Goal: Task Accomplishment & Management: Manage account settings

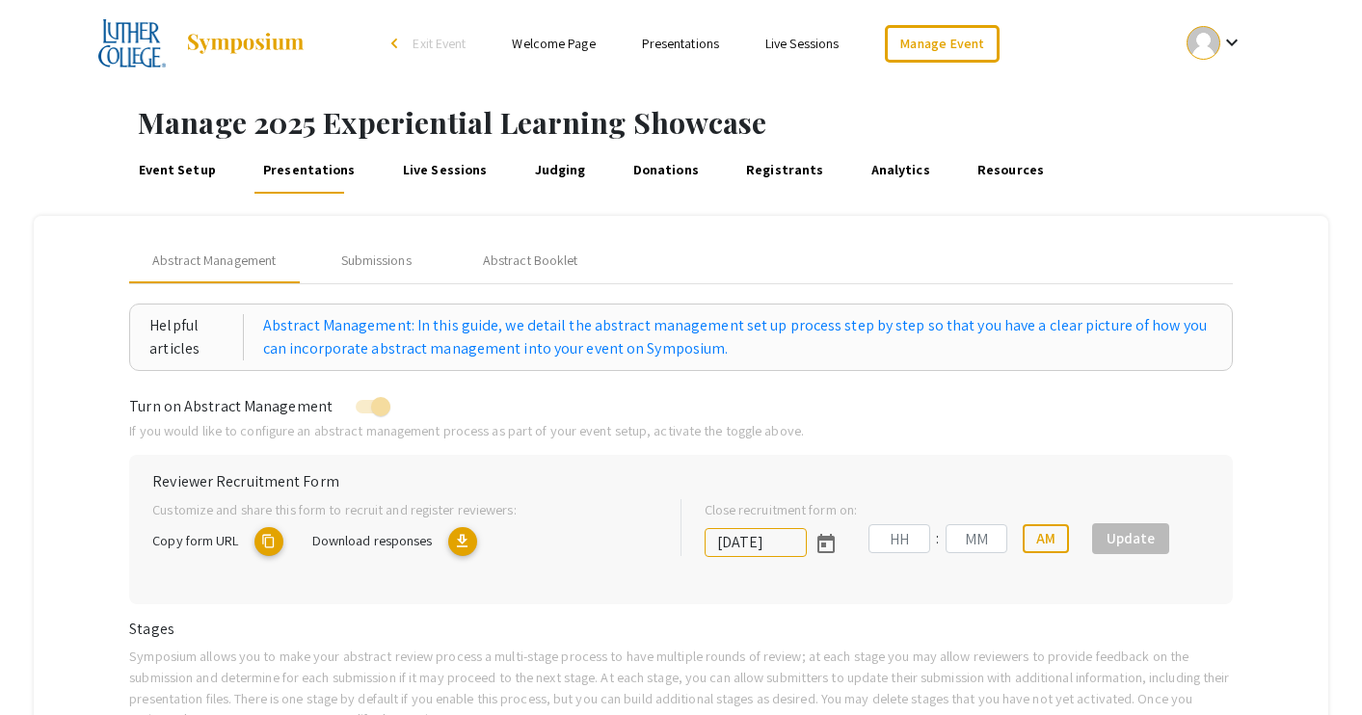
type input "[DATE]"
type input "11"
type input "59"
type input "[DATE]"
type input "11"
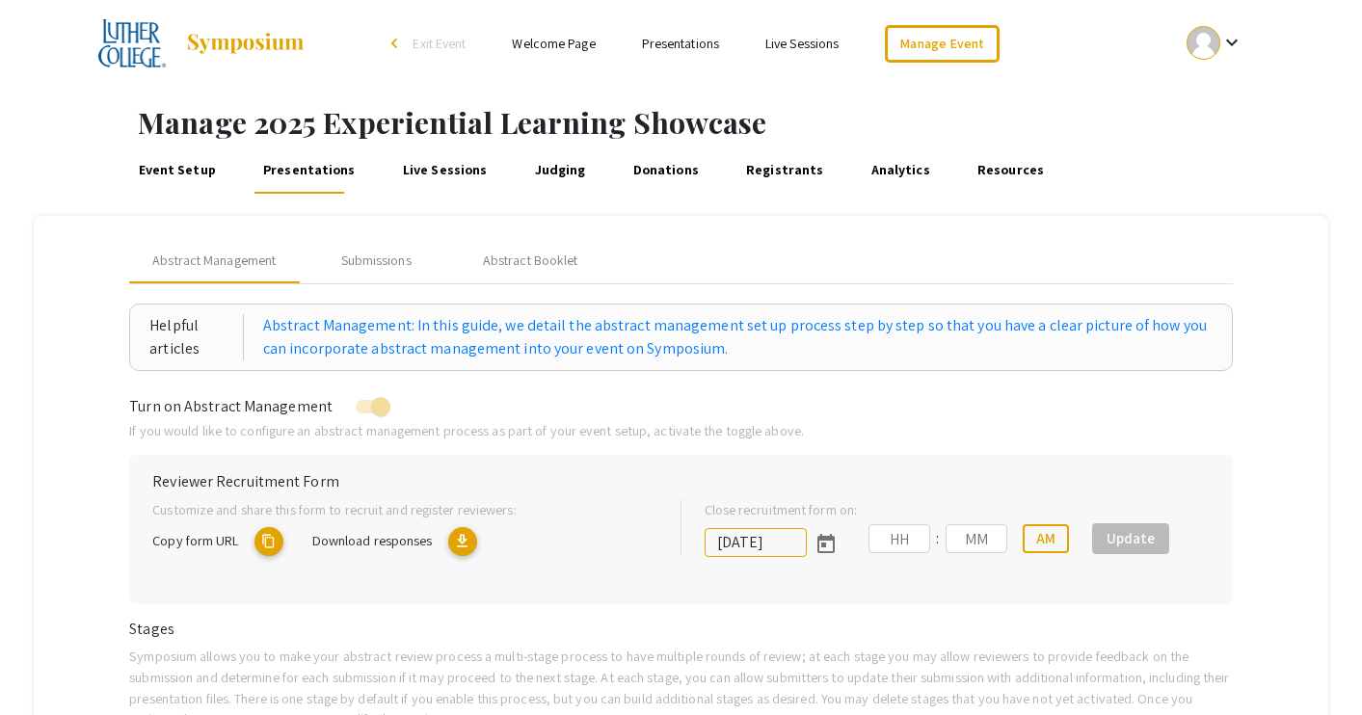
type input "59"
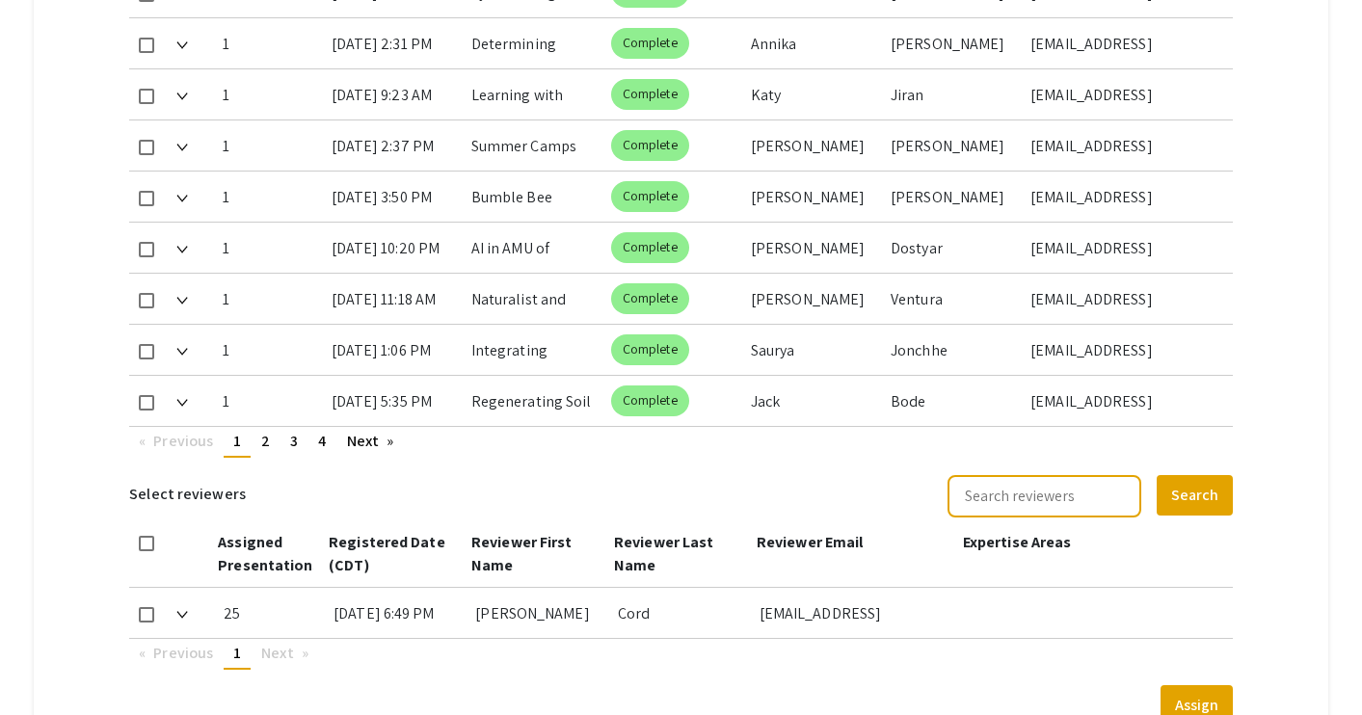
scroll to position [1260, 0]
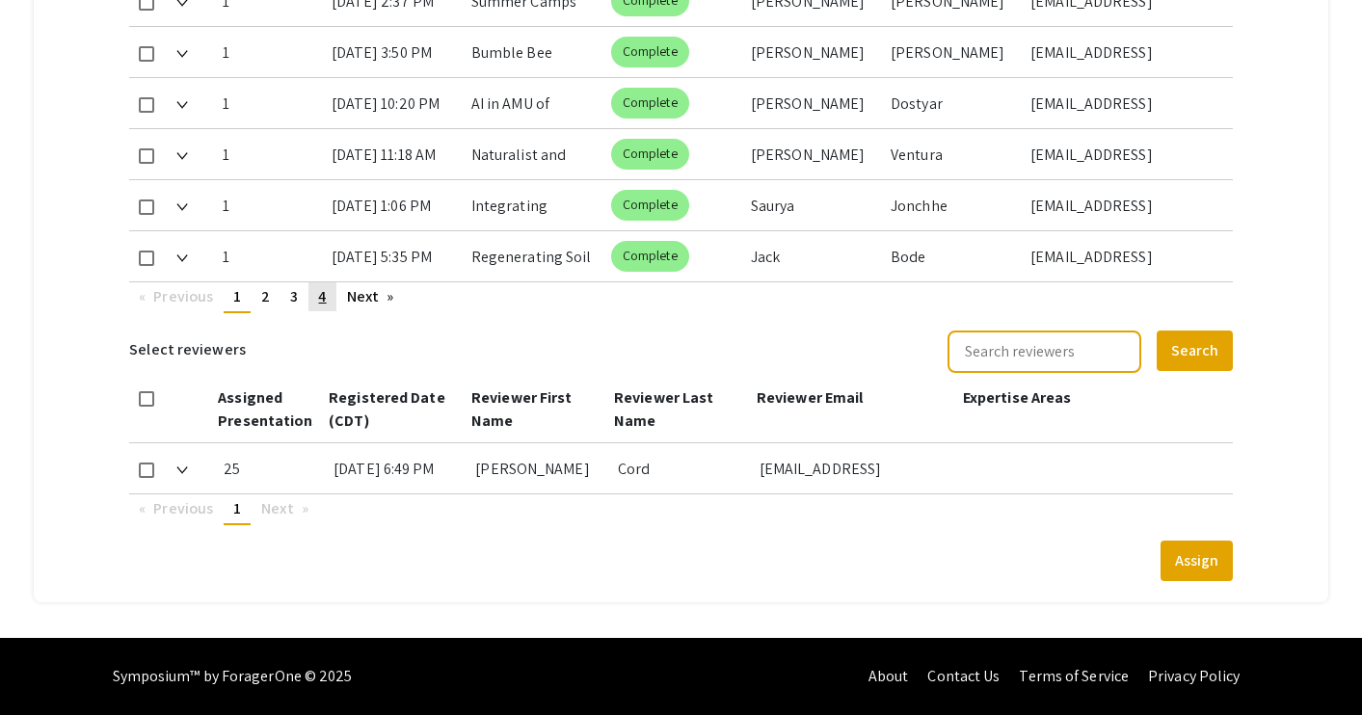
click at [328, 303] on link "page 4" at bounding box center [321, 296] width 27 height 29
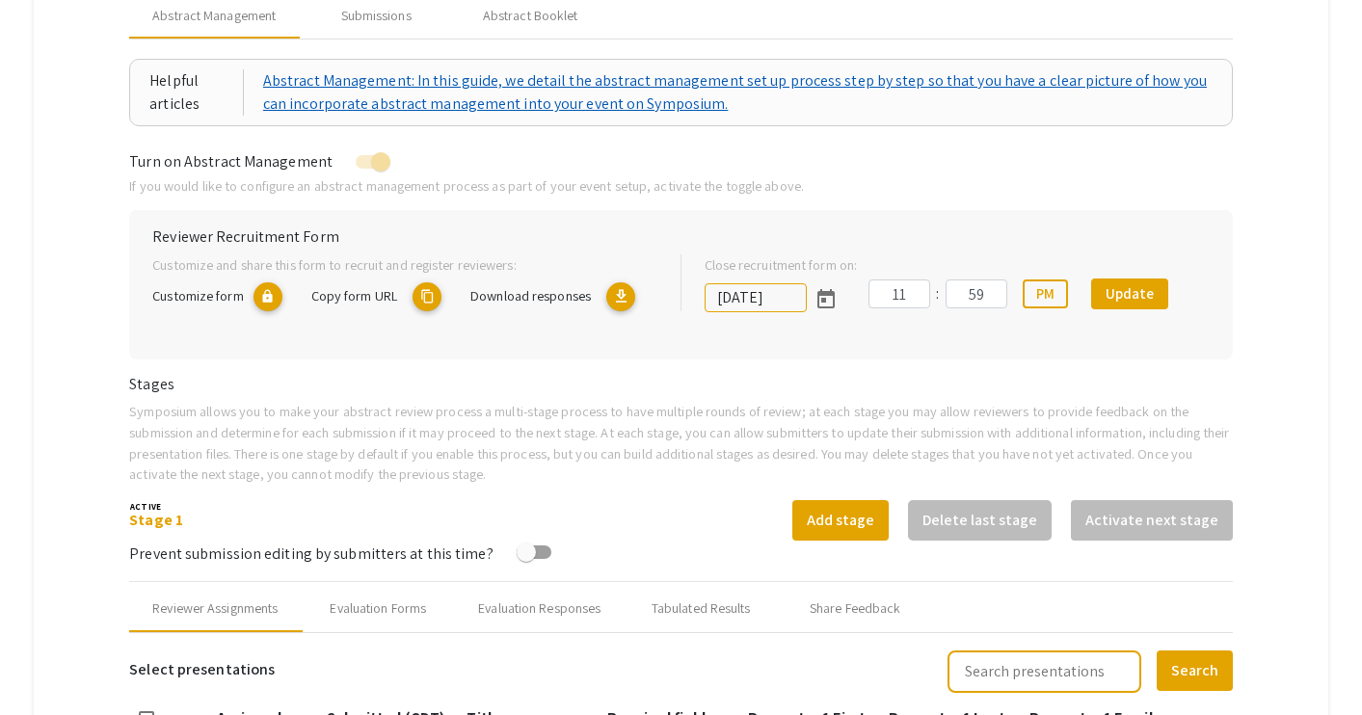
scroll to position [138, 0]
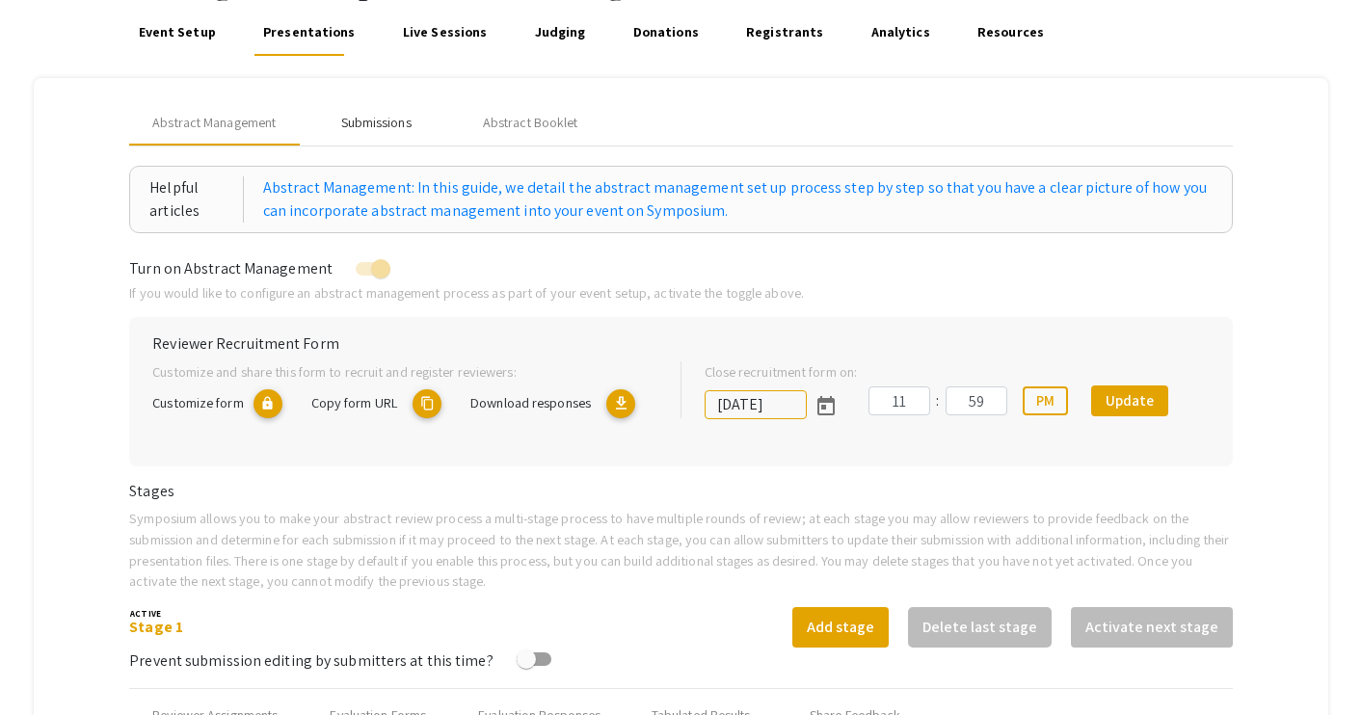
click at [378, 120] on div "Submissions" at bounding box center [376, 123] width 70 height 20
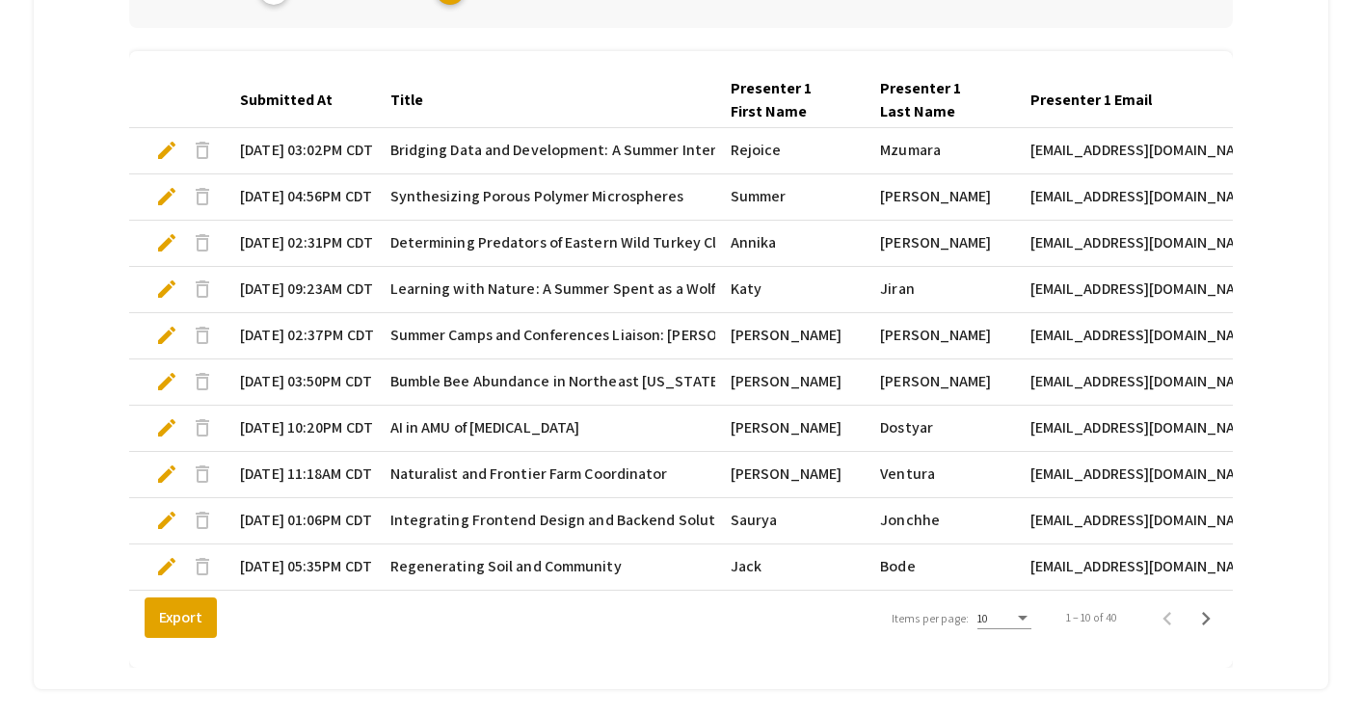
scroll to position [632, 0]
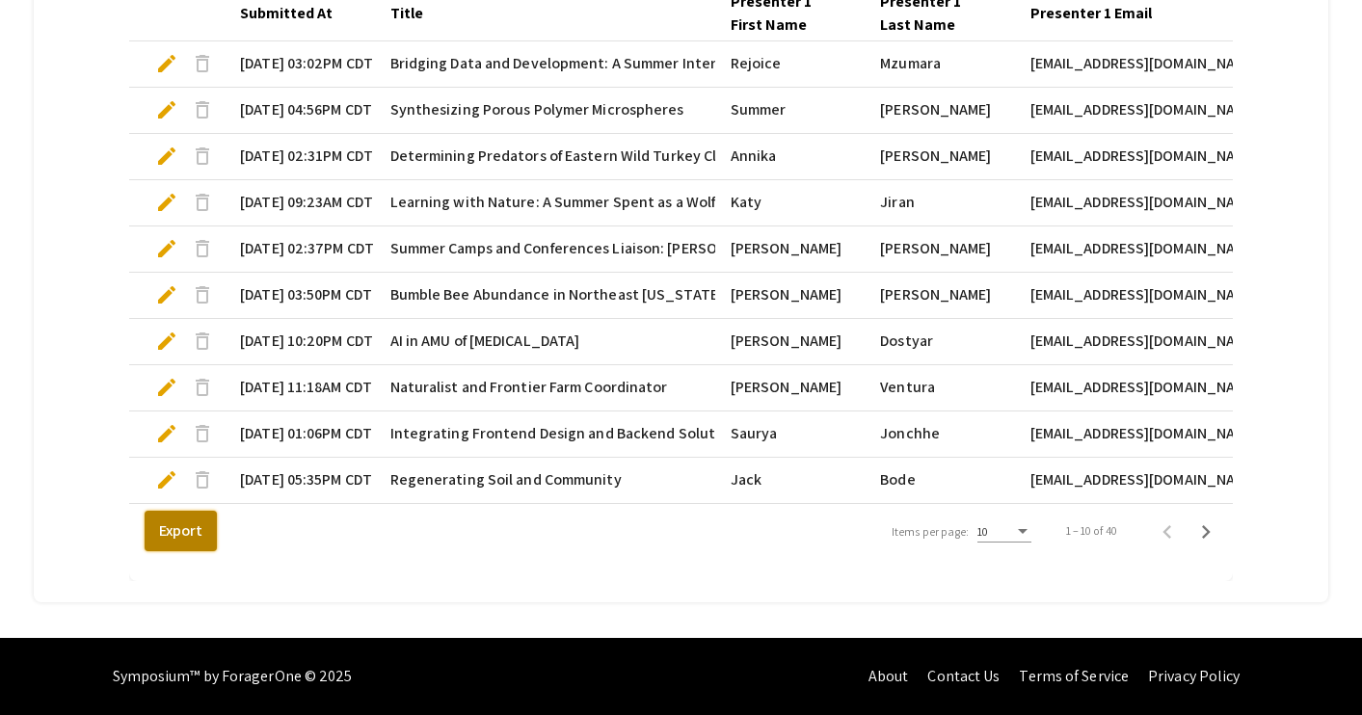
click at [206, 531] on button "Export" at bounding box center [181, 531] width 72 height 40
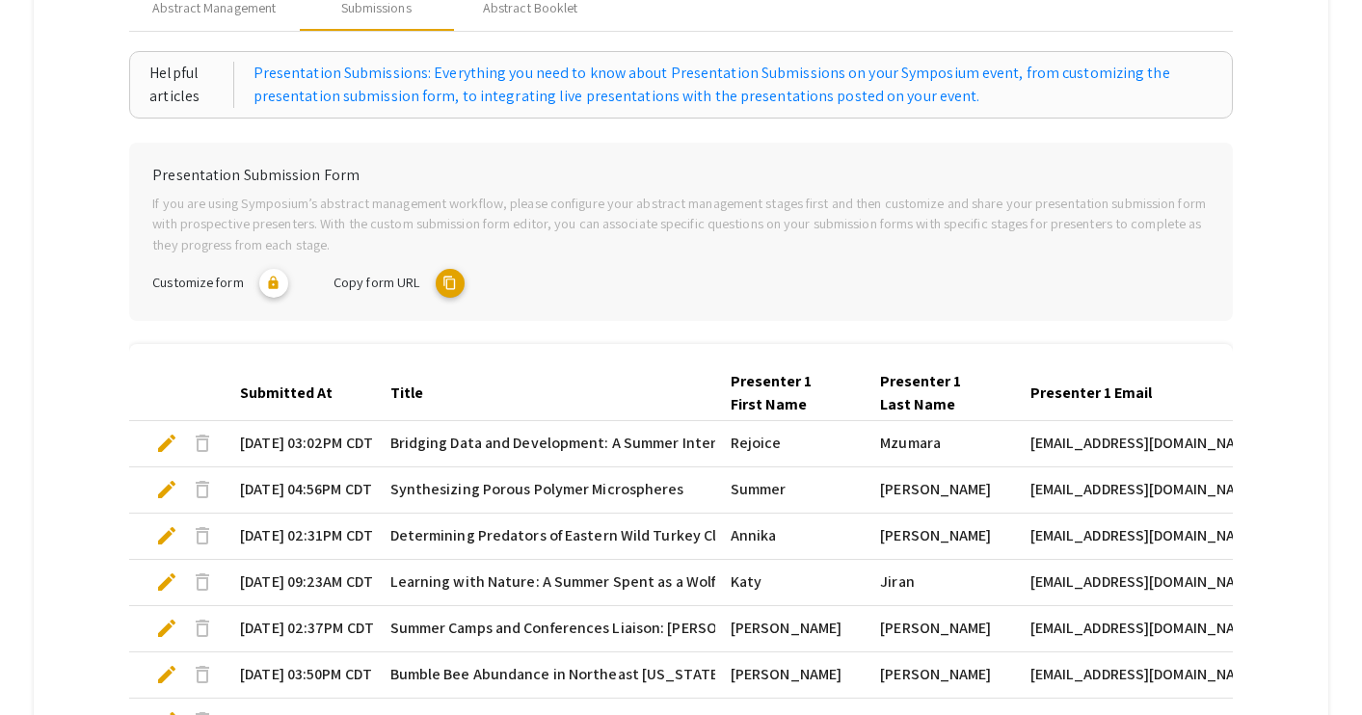
scroll to position [79, 0]
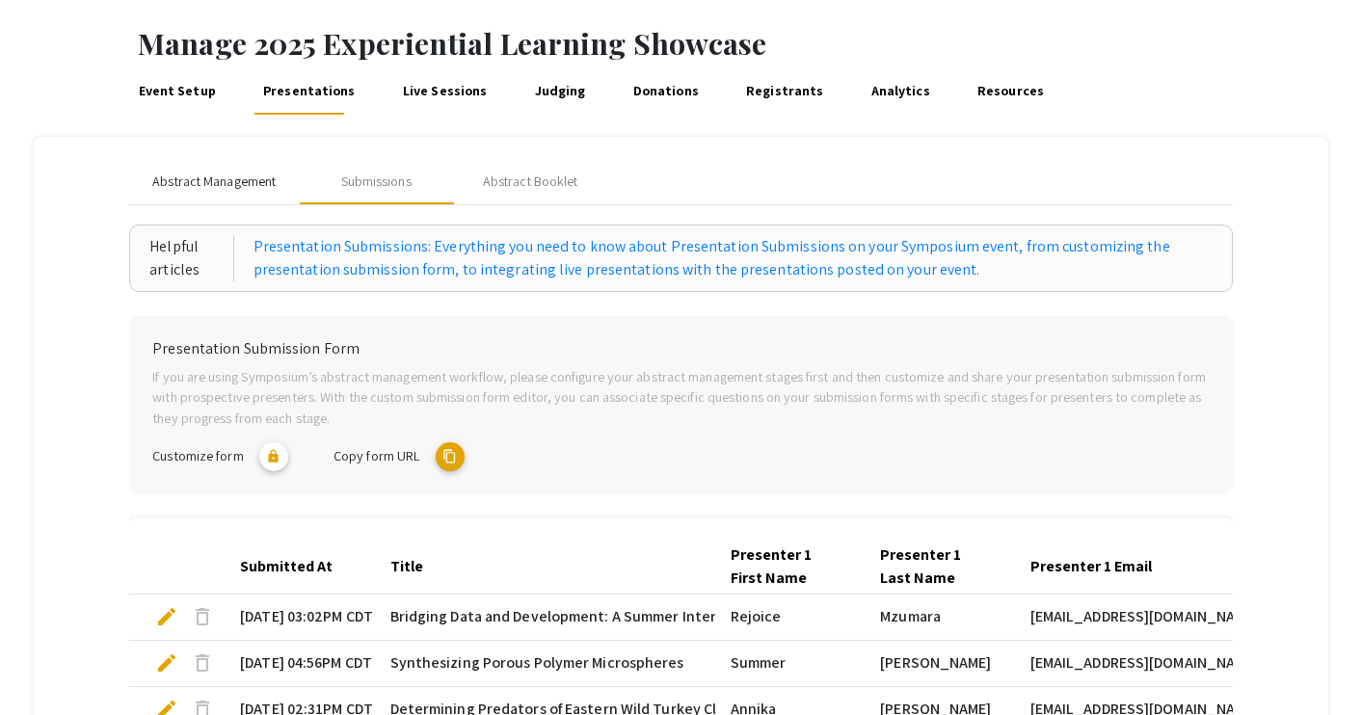
click at [229, 180] on span "Abstract Management" at bounding box center [213, 182] width 123 height 20
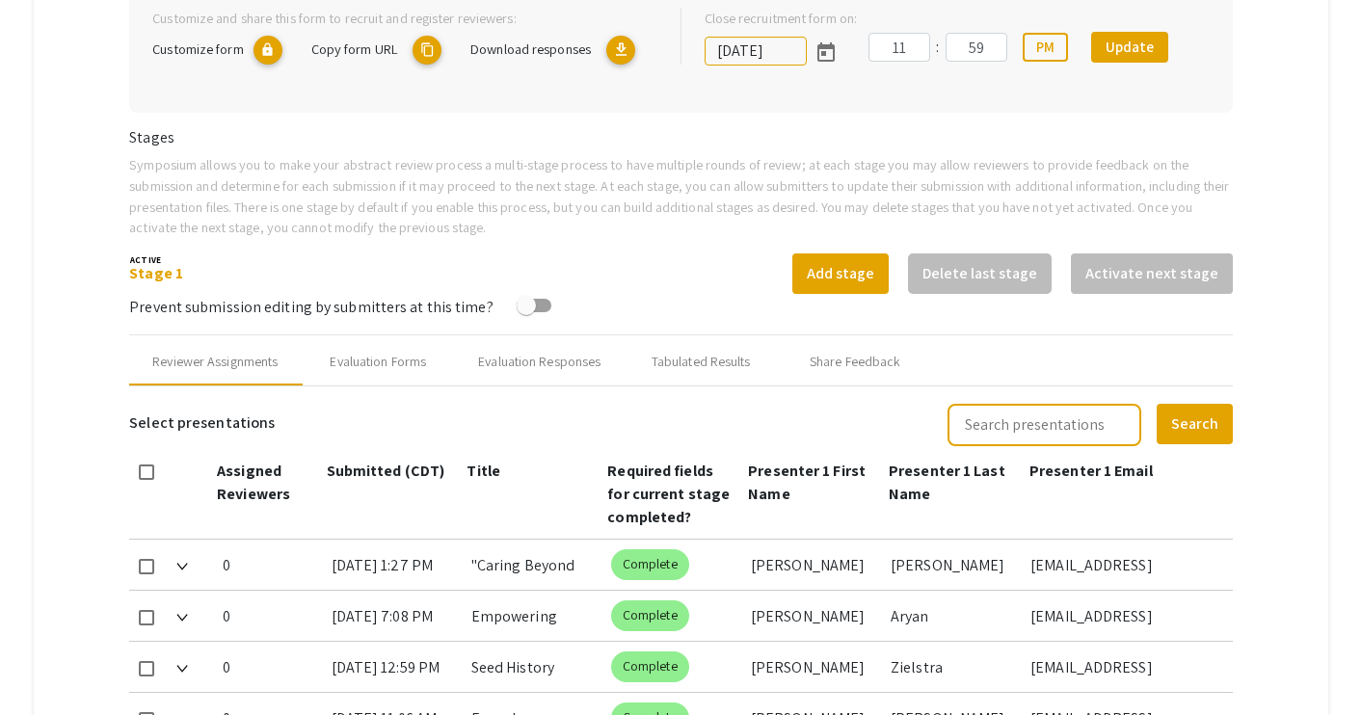
scroll to position [635, 0]
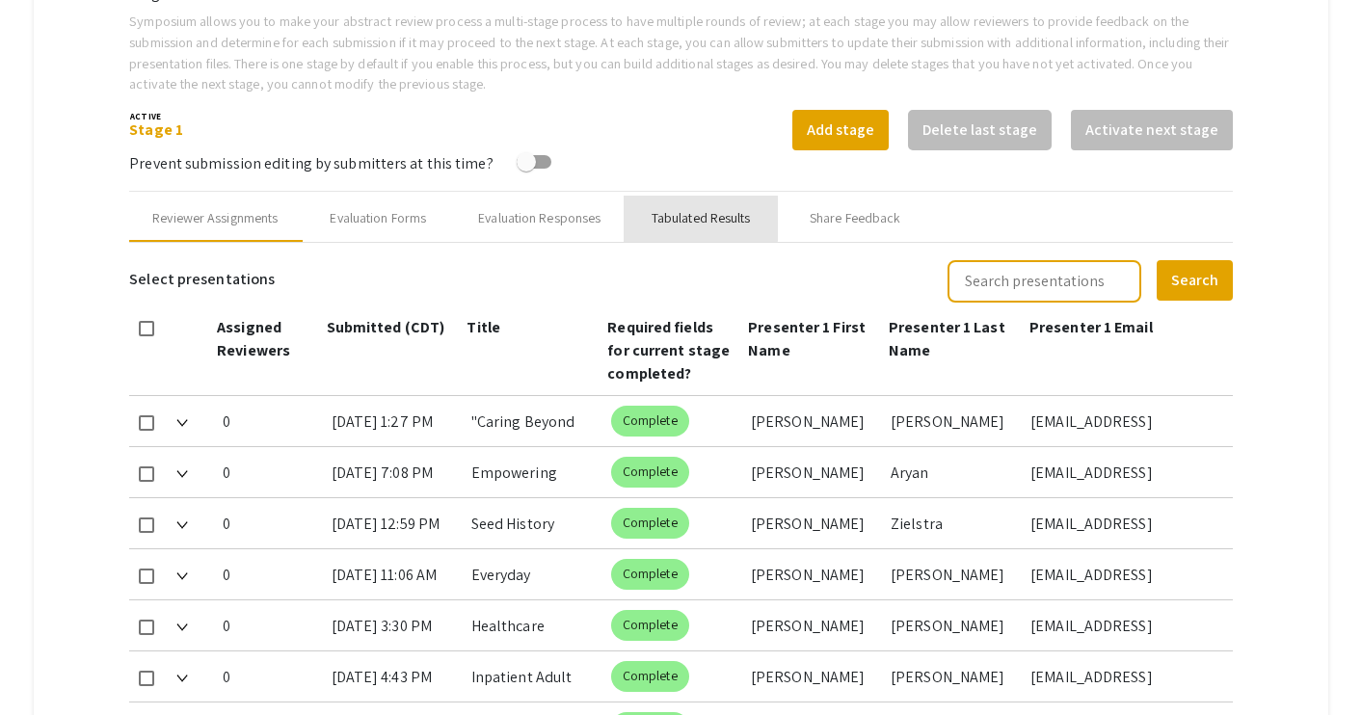
click at [701, 206] on div "Tabulated Results" at bounding box center [701, 219] width 154 height 46
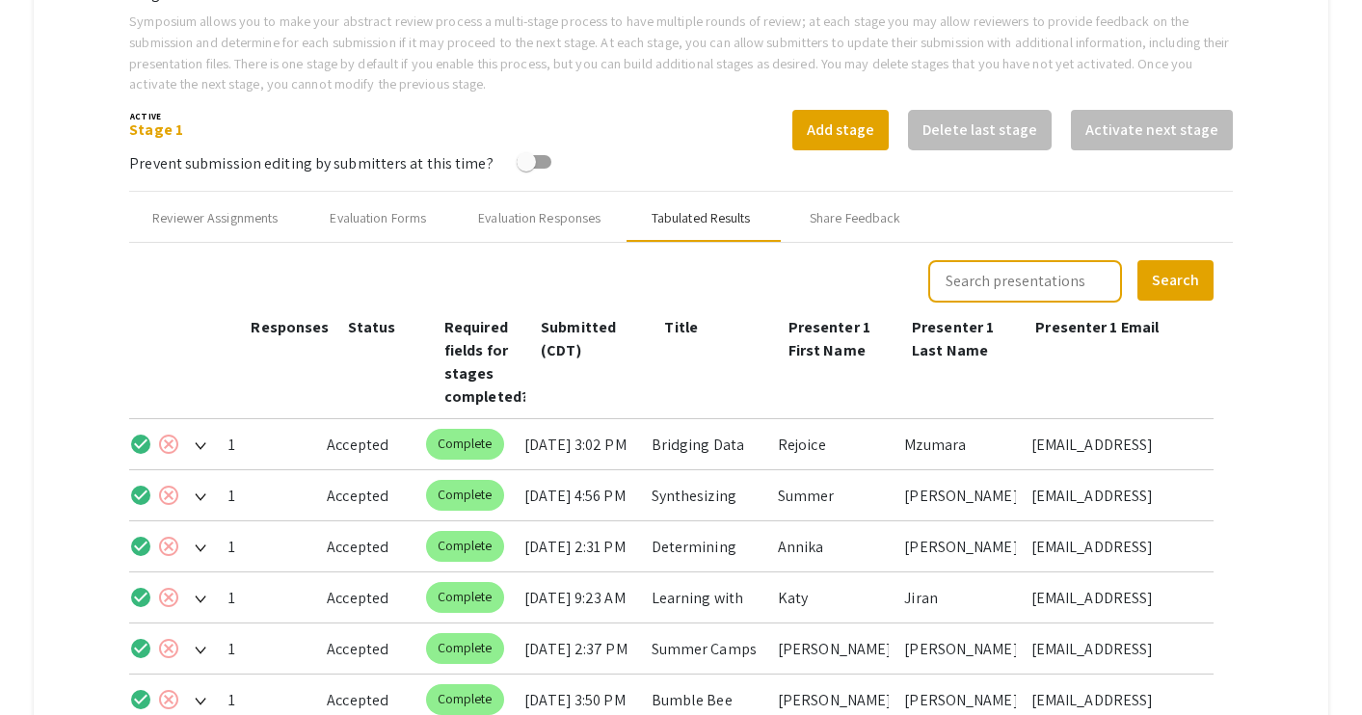
scroll to position [1030, 0]
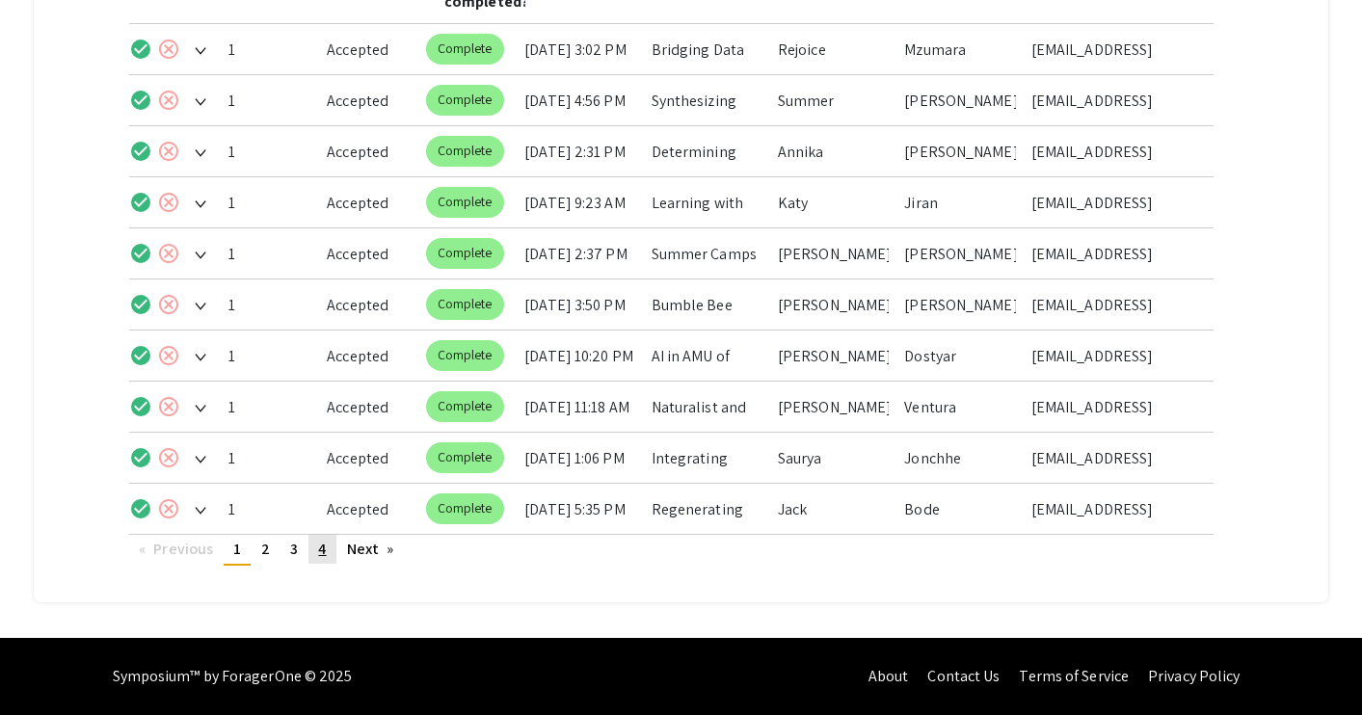
click at [318, 548] on span "4" at bounding box center [322, 549] width 8 height 20
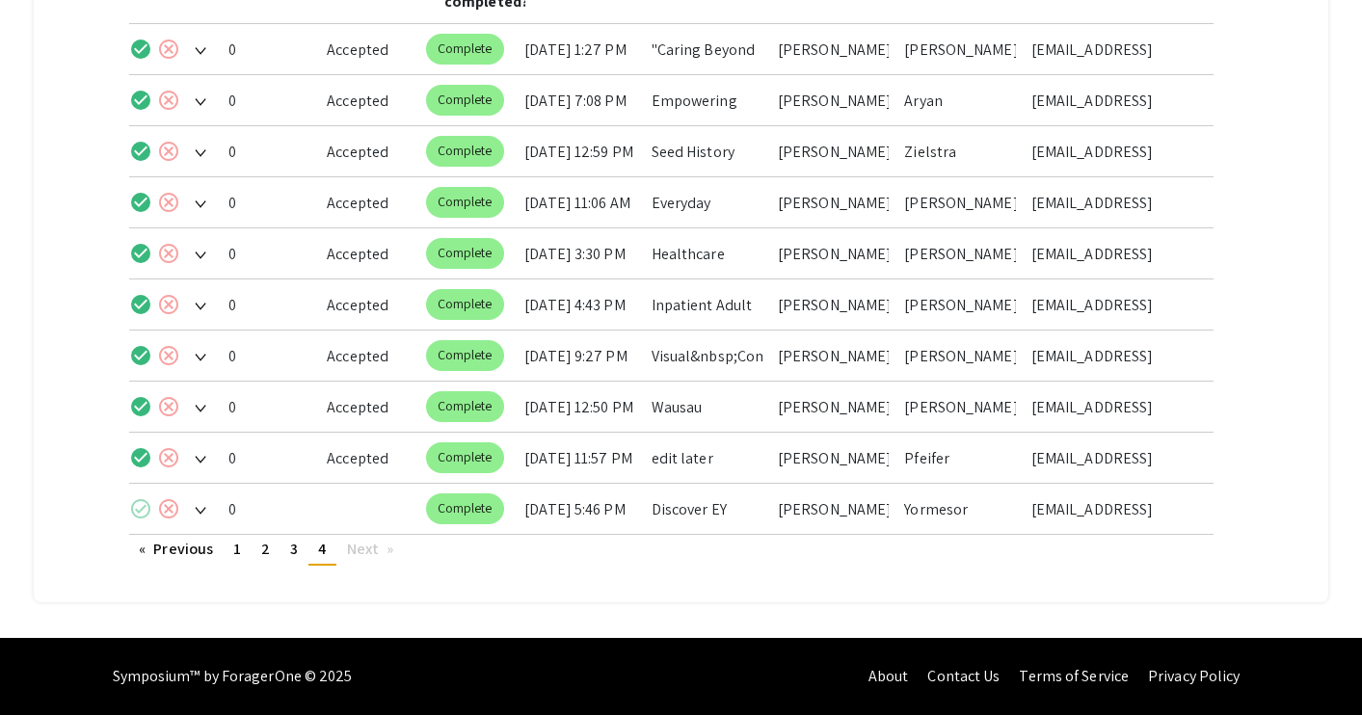
click at [139, 512] on mat-icon "check_circle" at bounding box center [140, 508] width 23 height 23
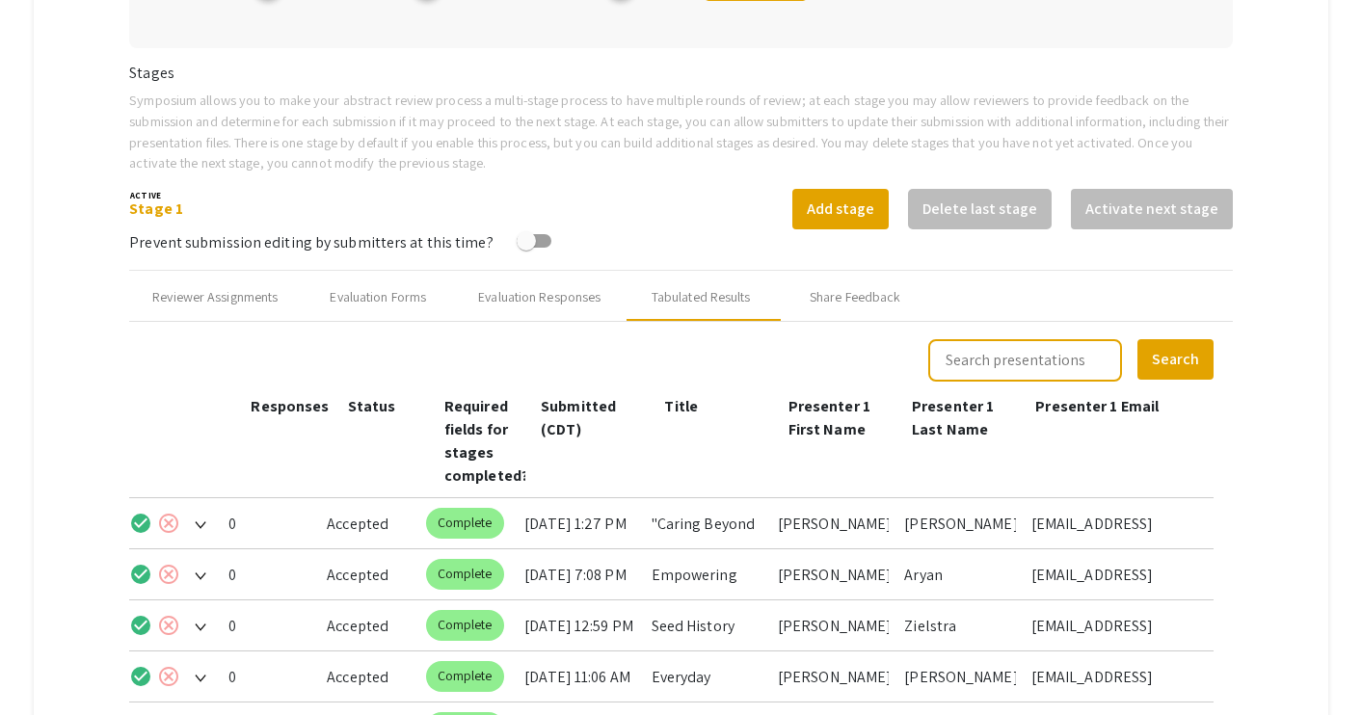
scroll to position [549, 0]
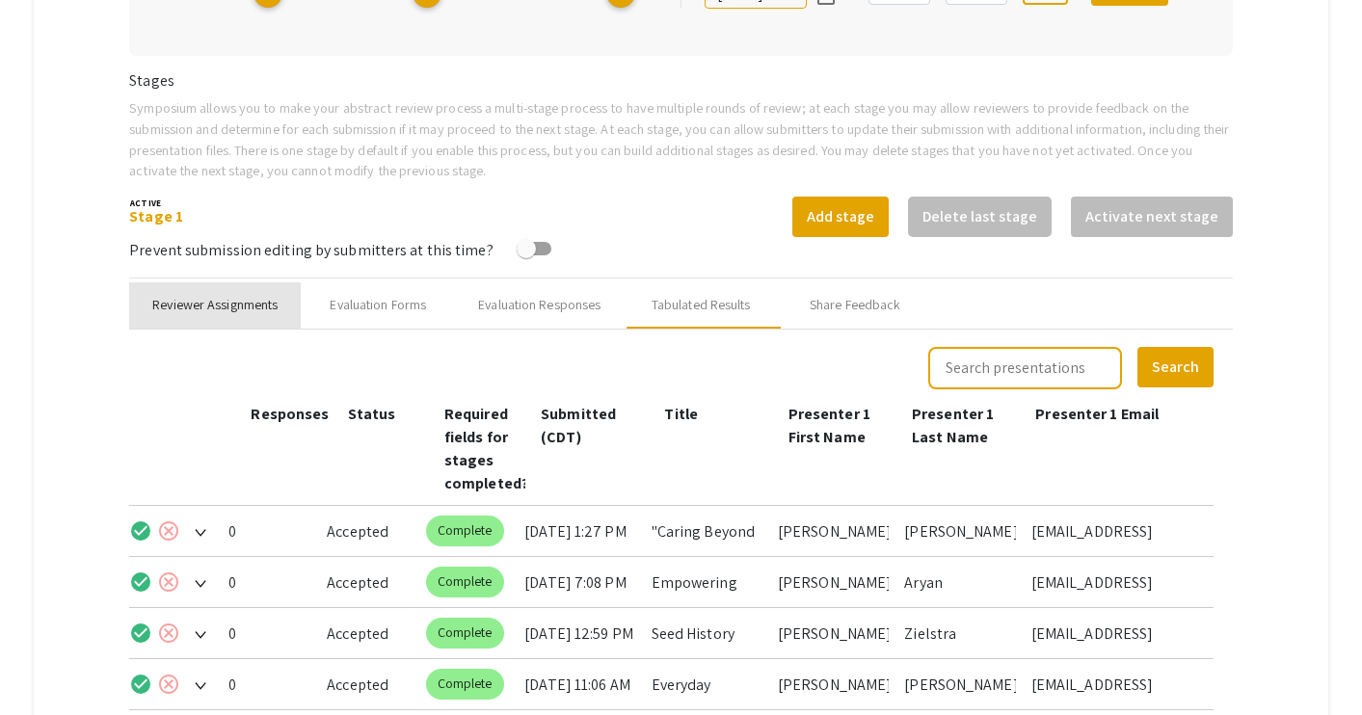
click at [255, 309] on div "Reviewer Assignments" at bounding box center [214, 305] width 125 height 20
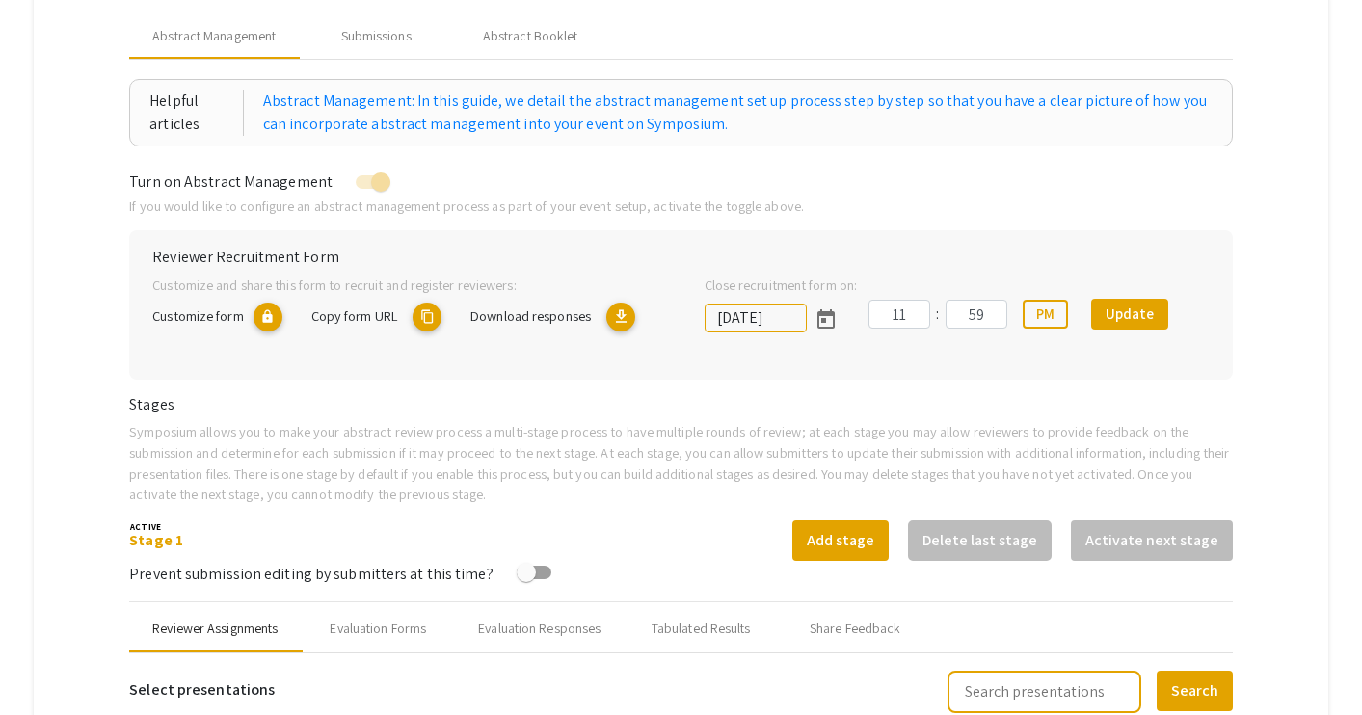
scroll to position [146, 0]
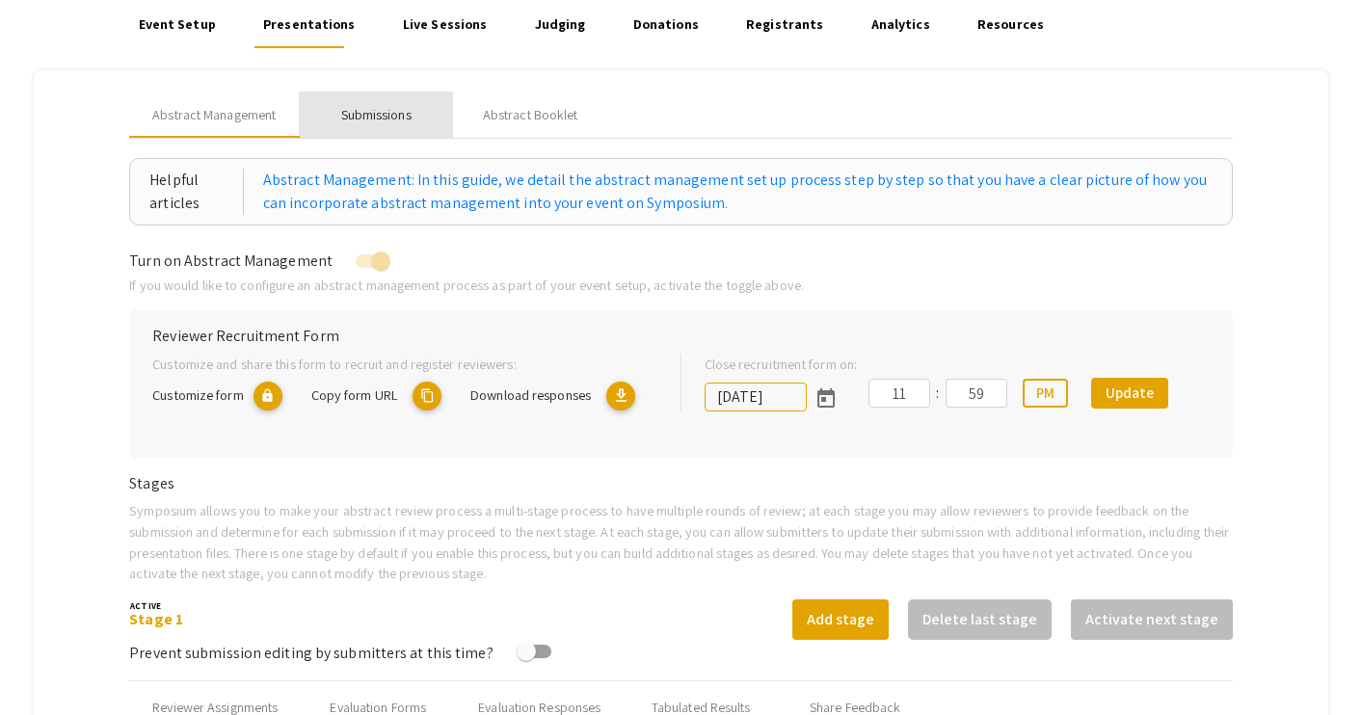
click at [374, 113] on div "Submissions" at bounding box center [376, 115] width 70 height 20
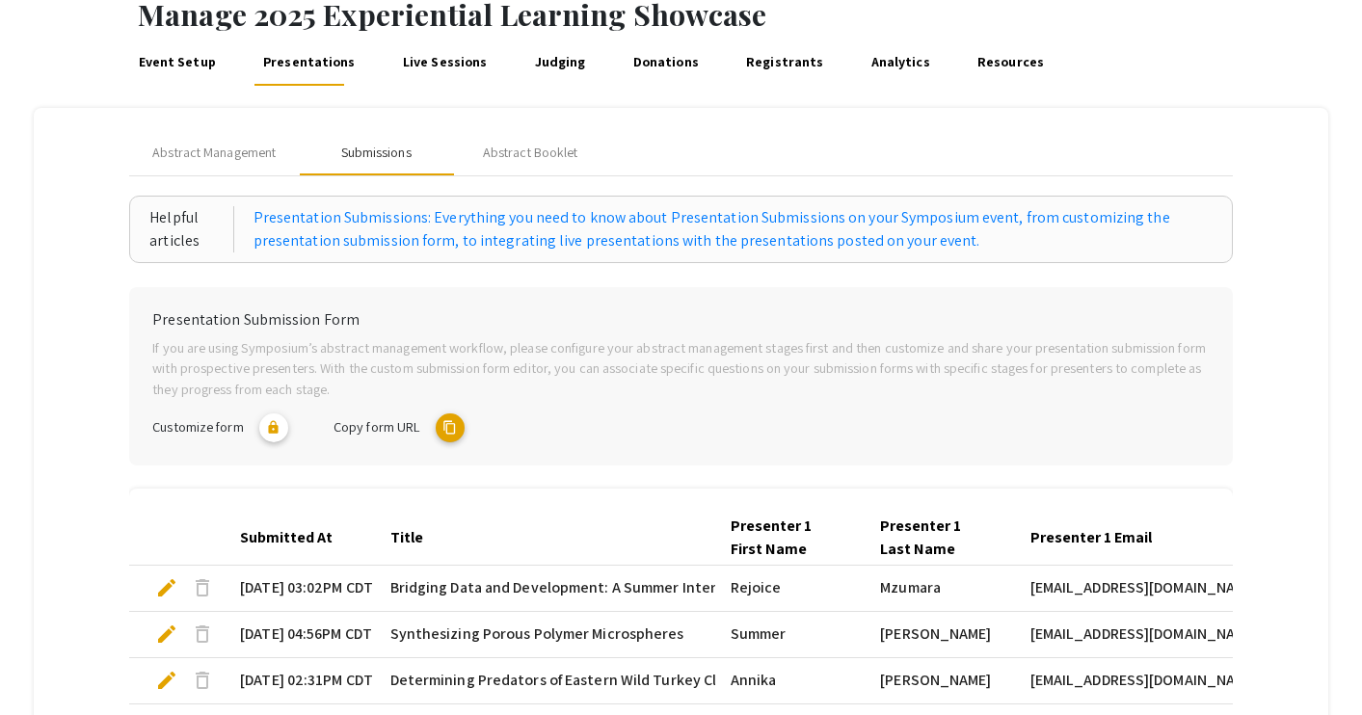
scroll to position [0, 0]
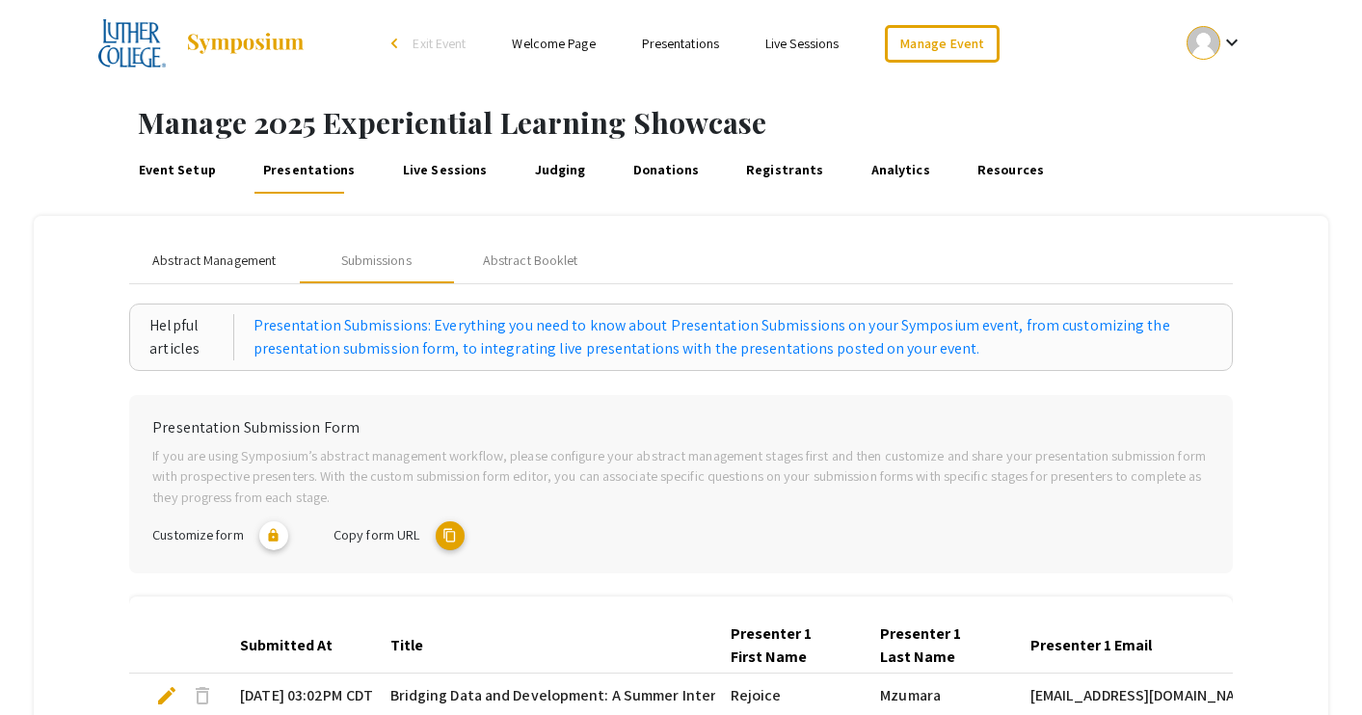
click at [215, 253] on span "Abstract Management" at bounding box center [213, 261] width 123 height 20
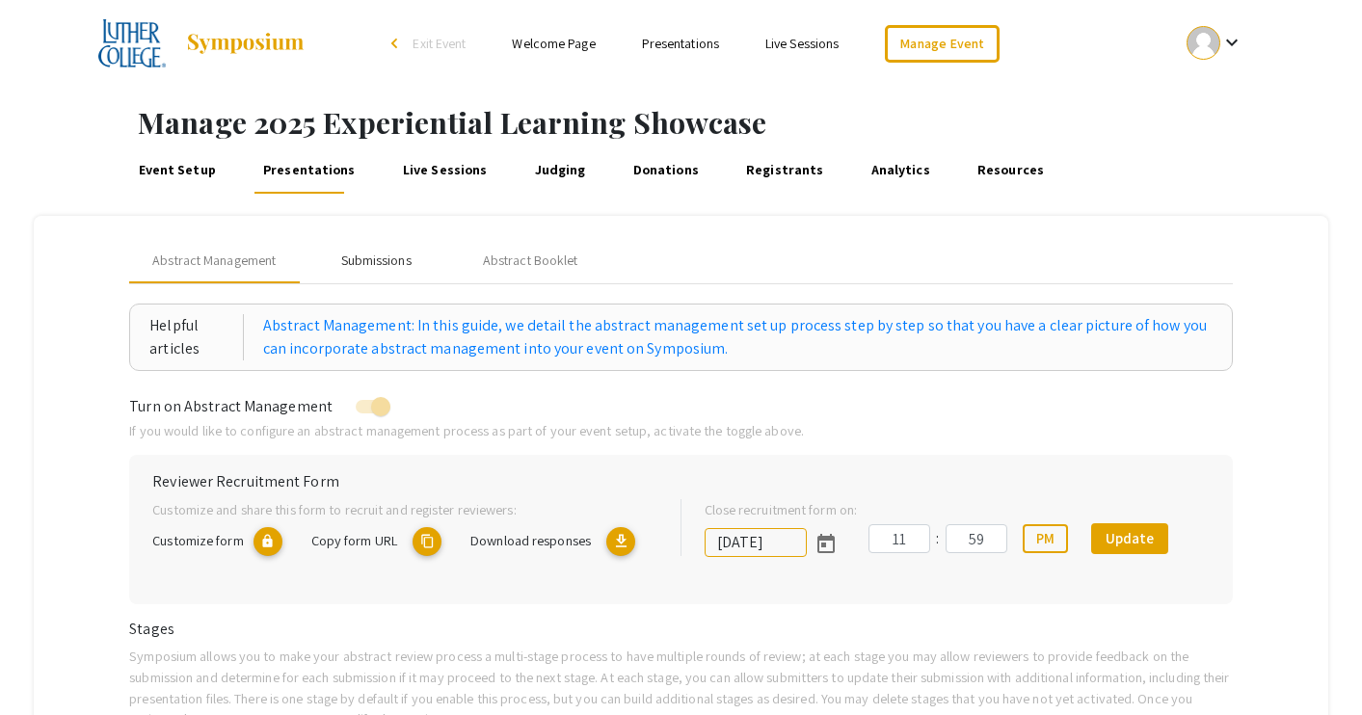
click at [385, 252] on div "Submissions" at bounding box center [376, 261] width 70 height 20
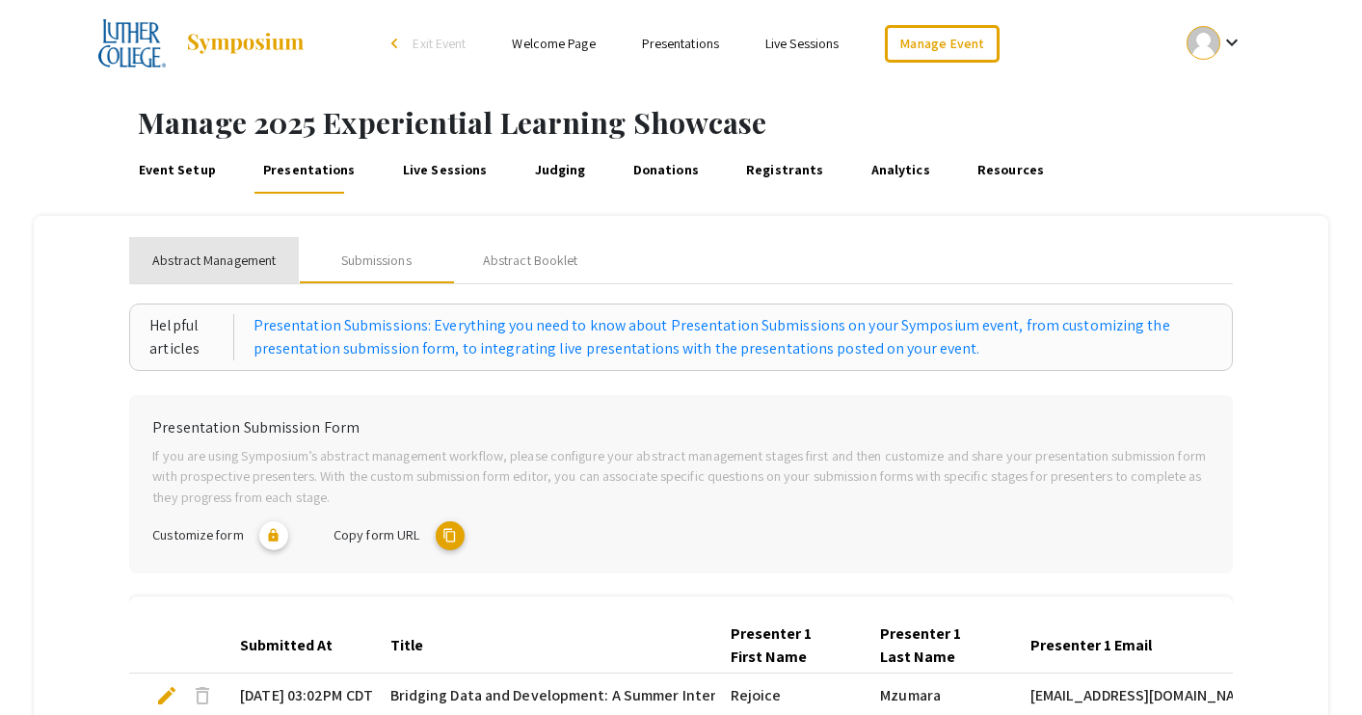
click at [218, 253] on span "Abstract Management" at bounding box center [213, 261] width 123 height 20
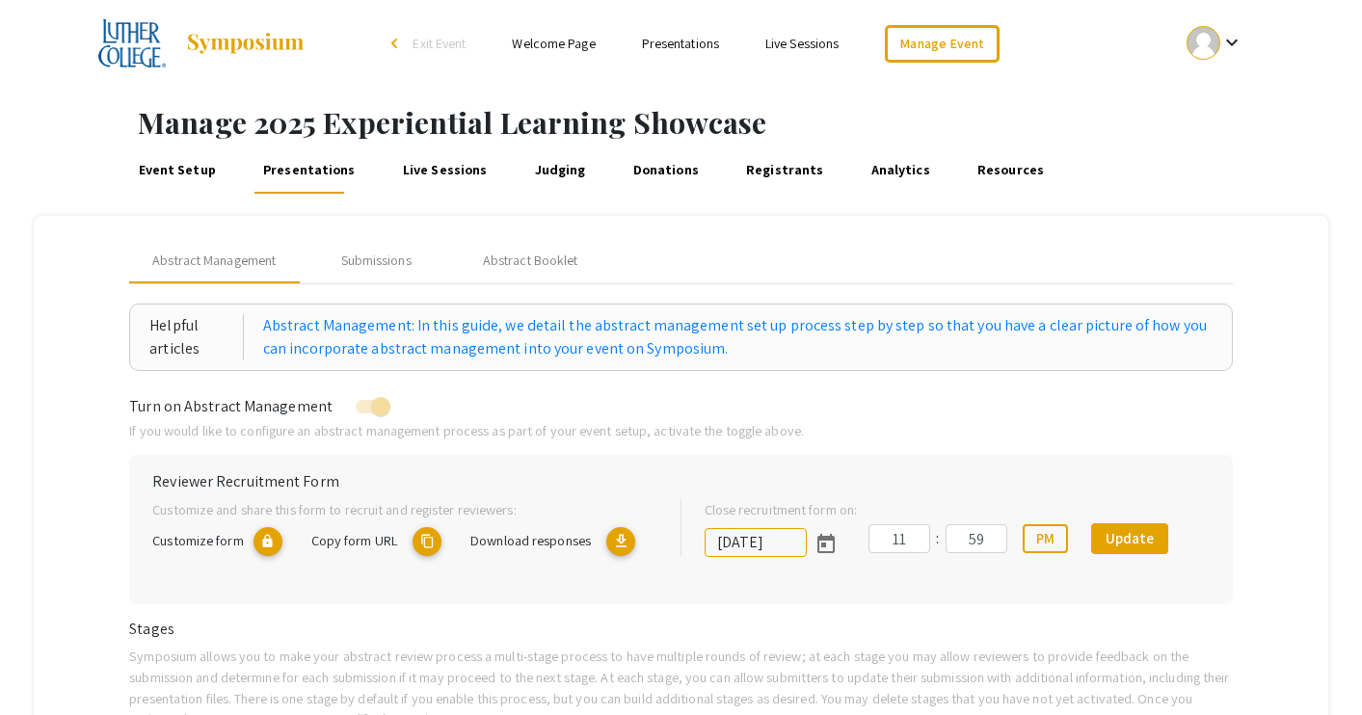
click at [683, 40] on link "Presentations" at bounding box center [680, 43] width 77 height 17
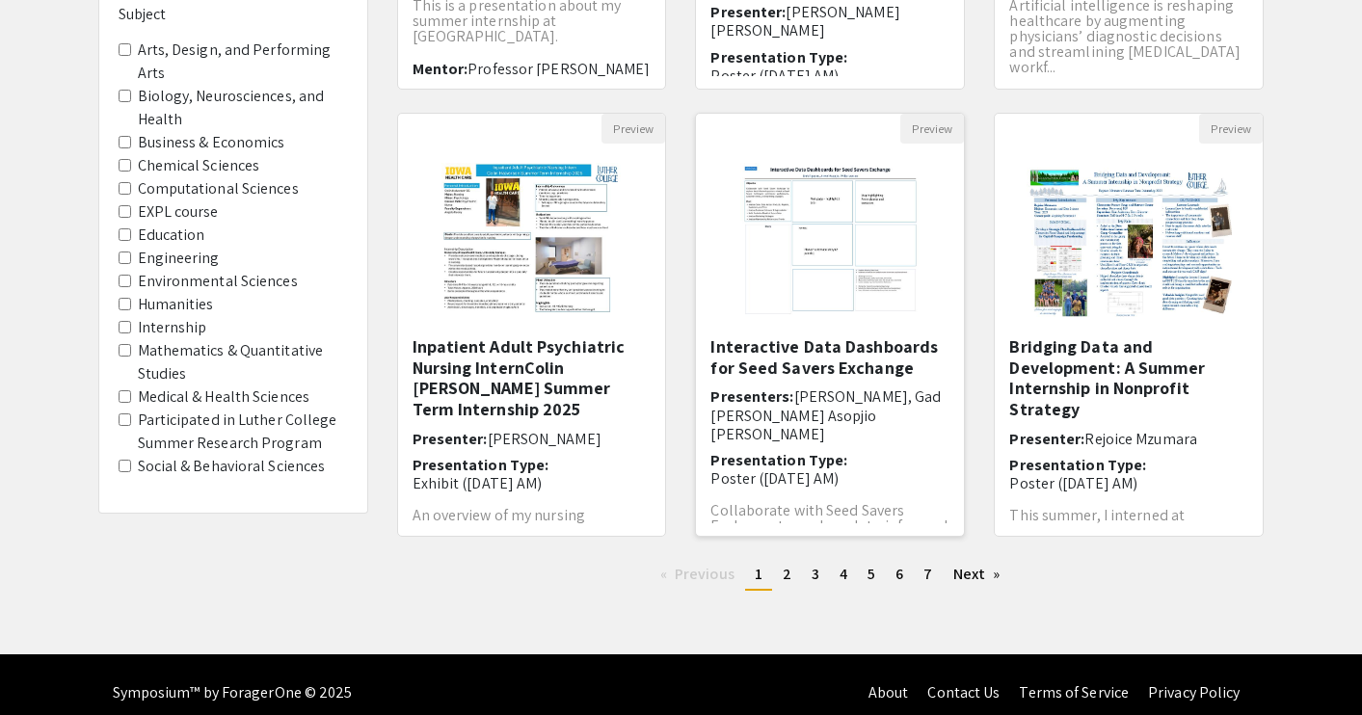
scroll to position [563, 0]
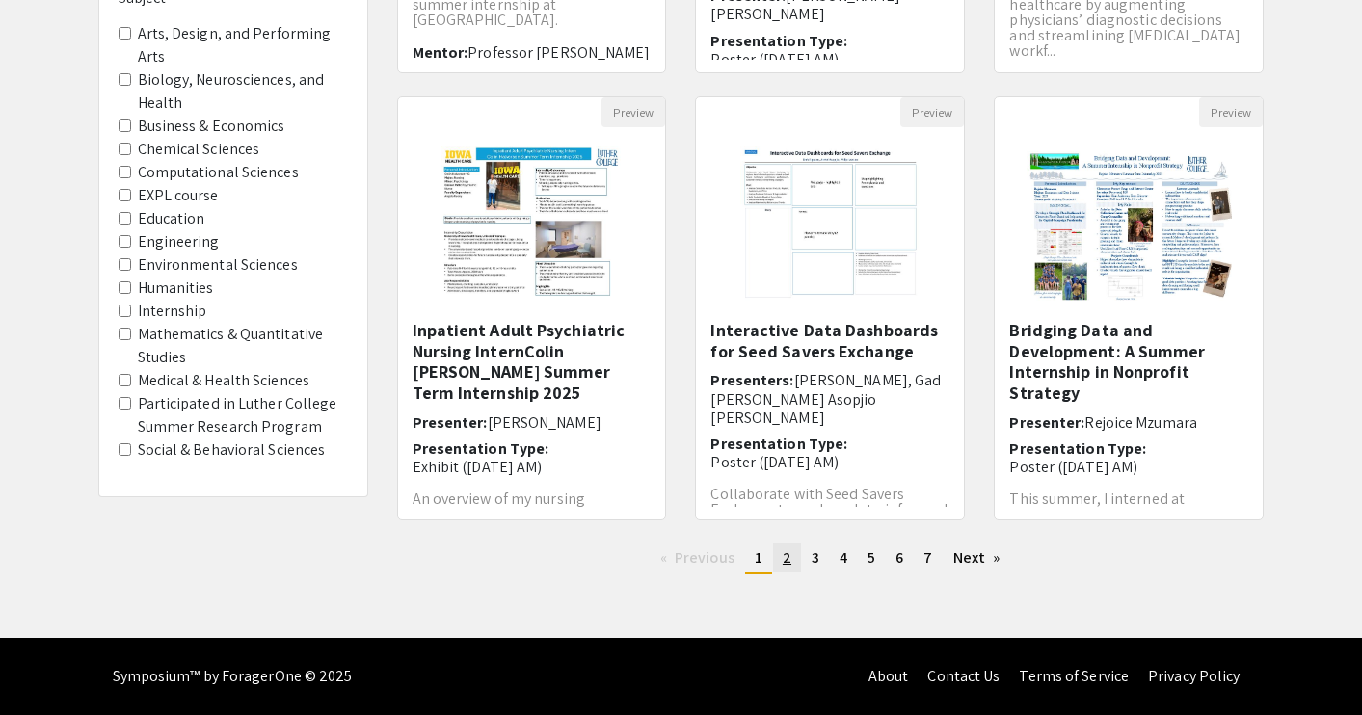
click at [788, 557] on span "2" at bounding box center [787, 558] width 9 height 20
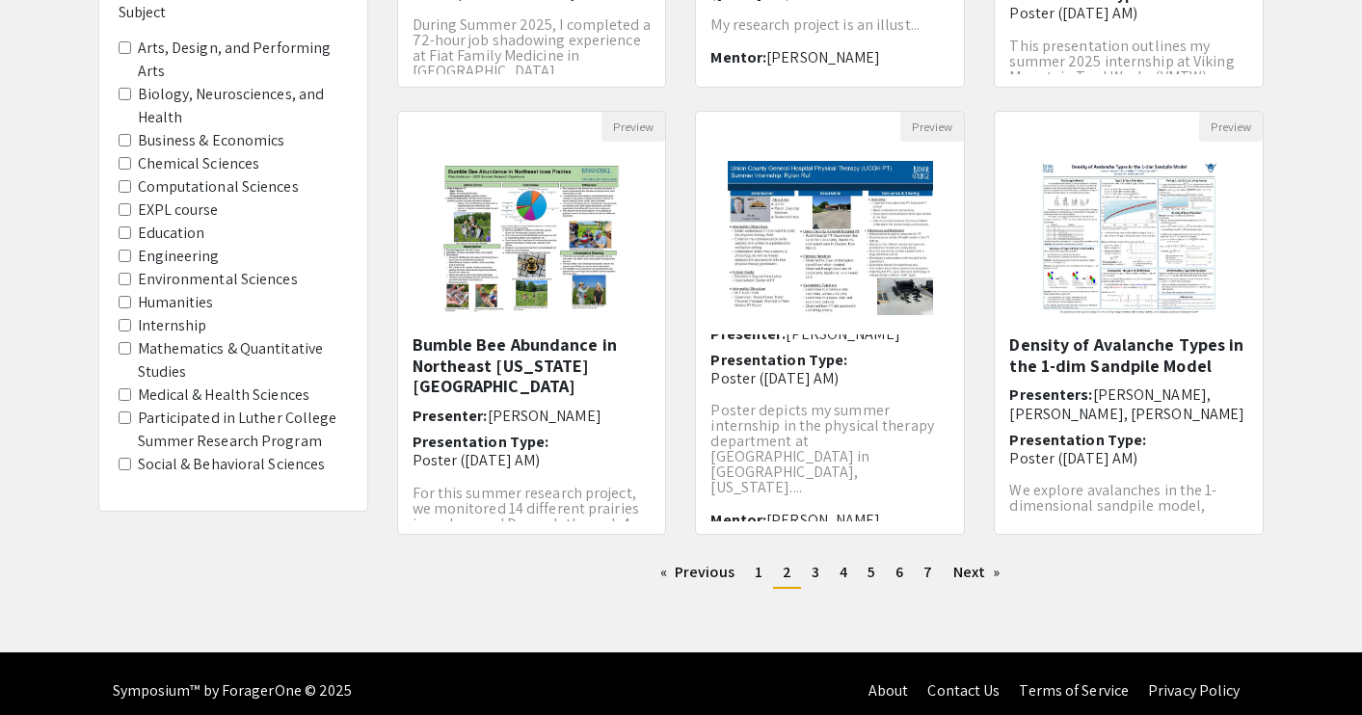
scroll to position [563, 0]
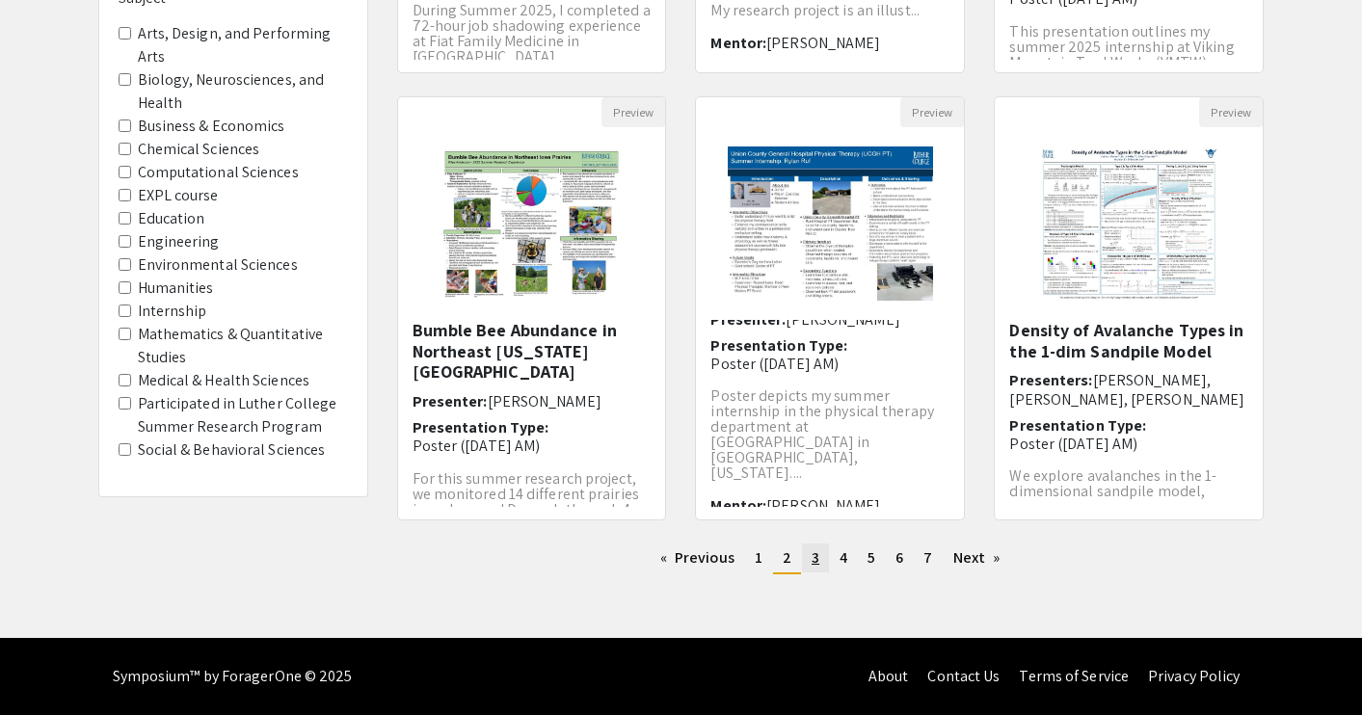
click at [817, 560] on span "3" at bounding box center [816, 558] width 8 height 20
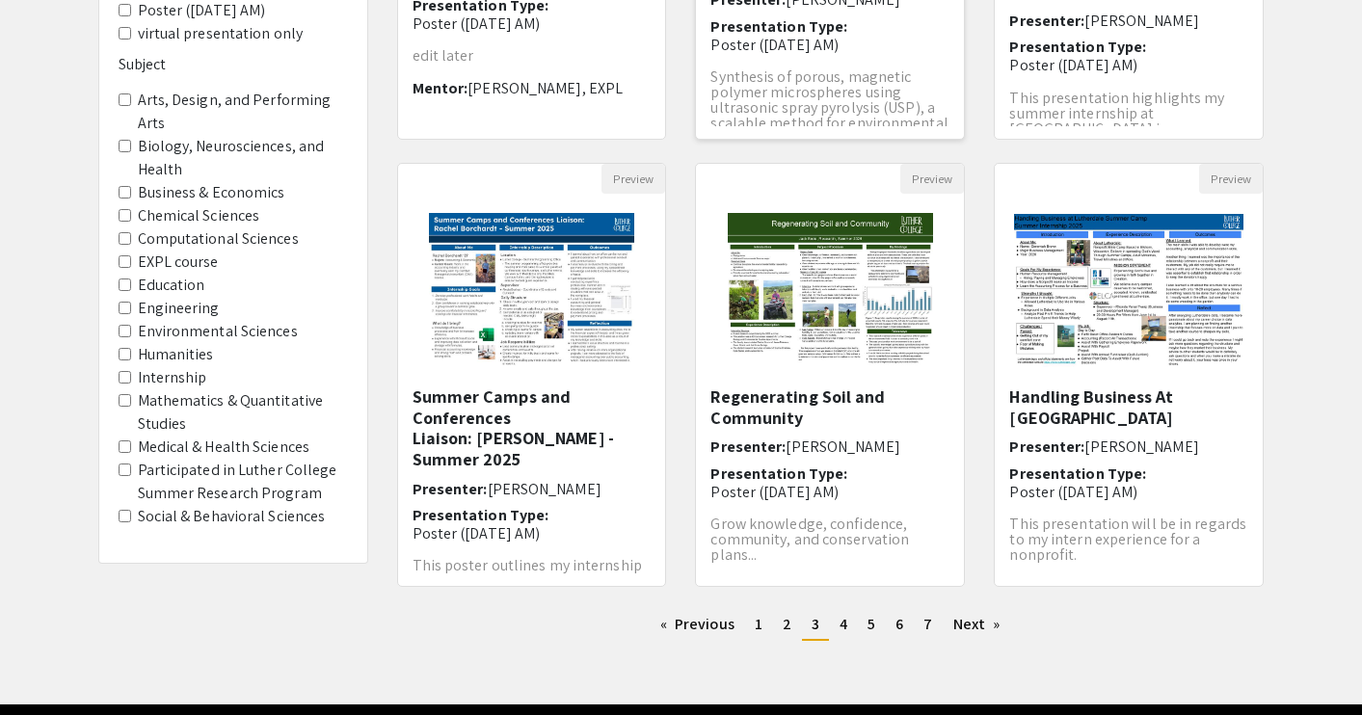
scroll to position [563, 0]
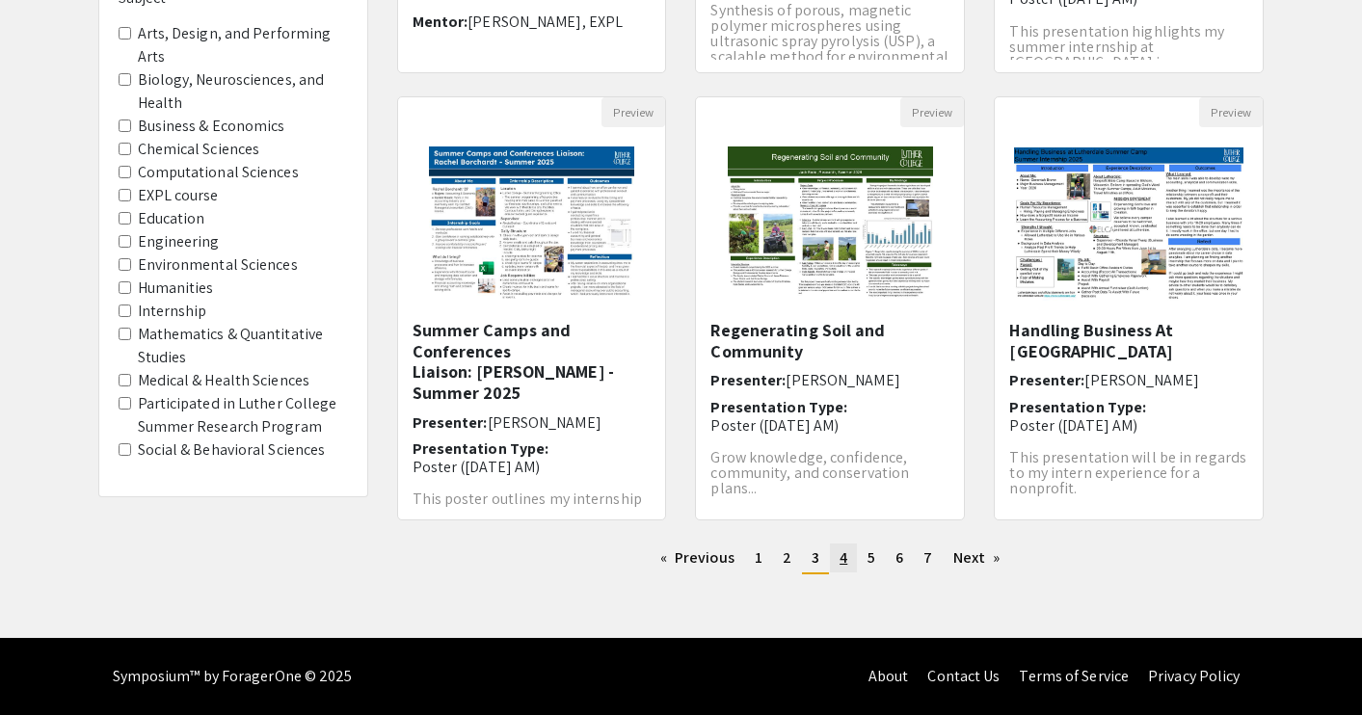
click at [850, 564] on link "page 4" at bounding box center [843, 558] width 27 height 29
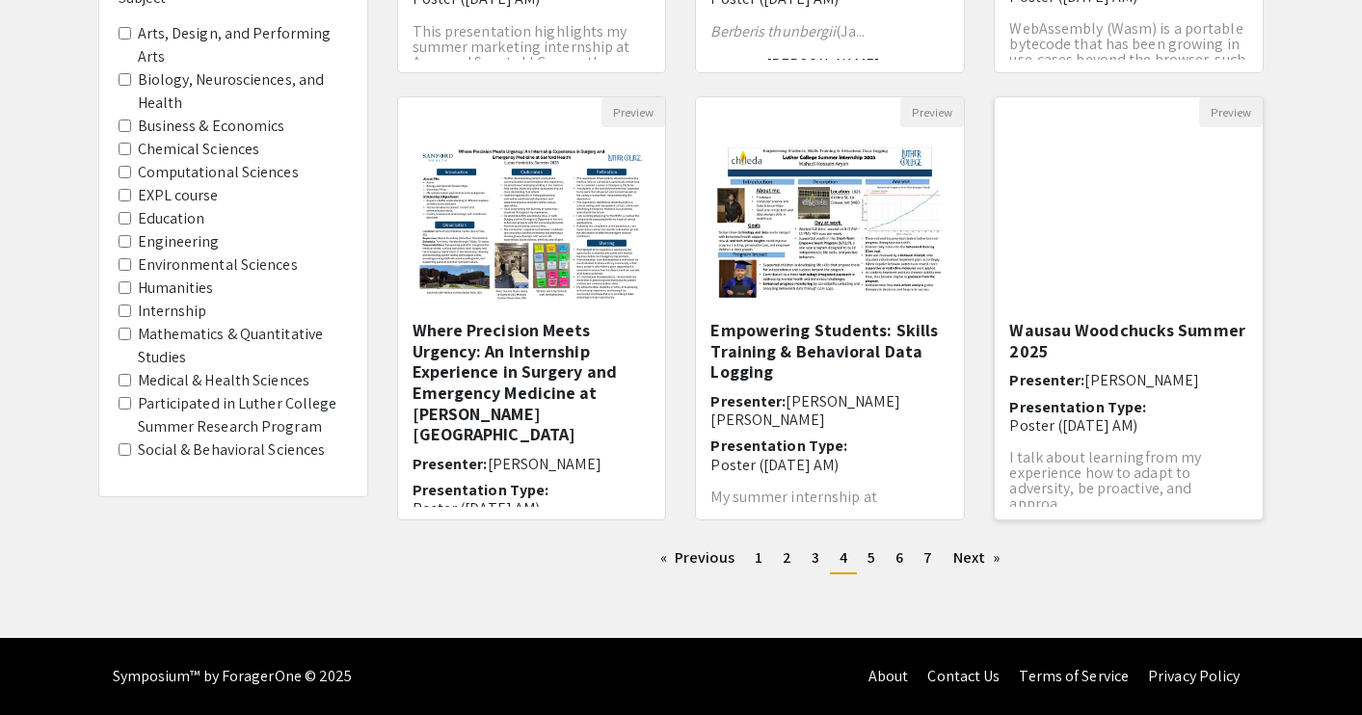
scroll to position [46, 0]
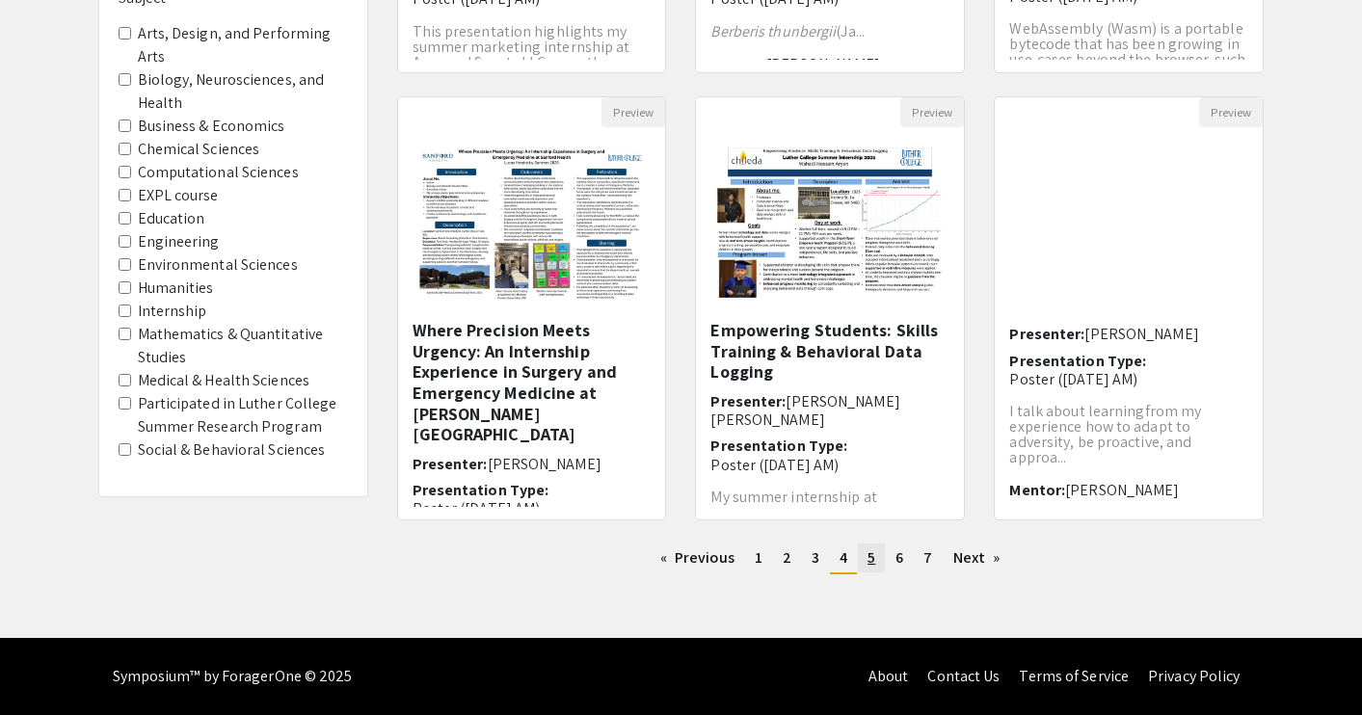
click at [870, 567] on span "5" at bounding box center [872, 558] width 8 height 20
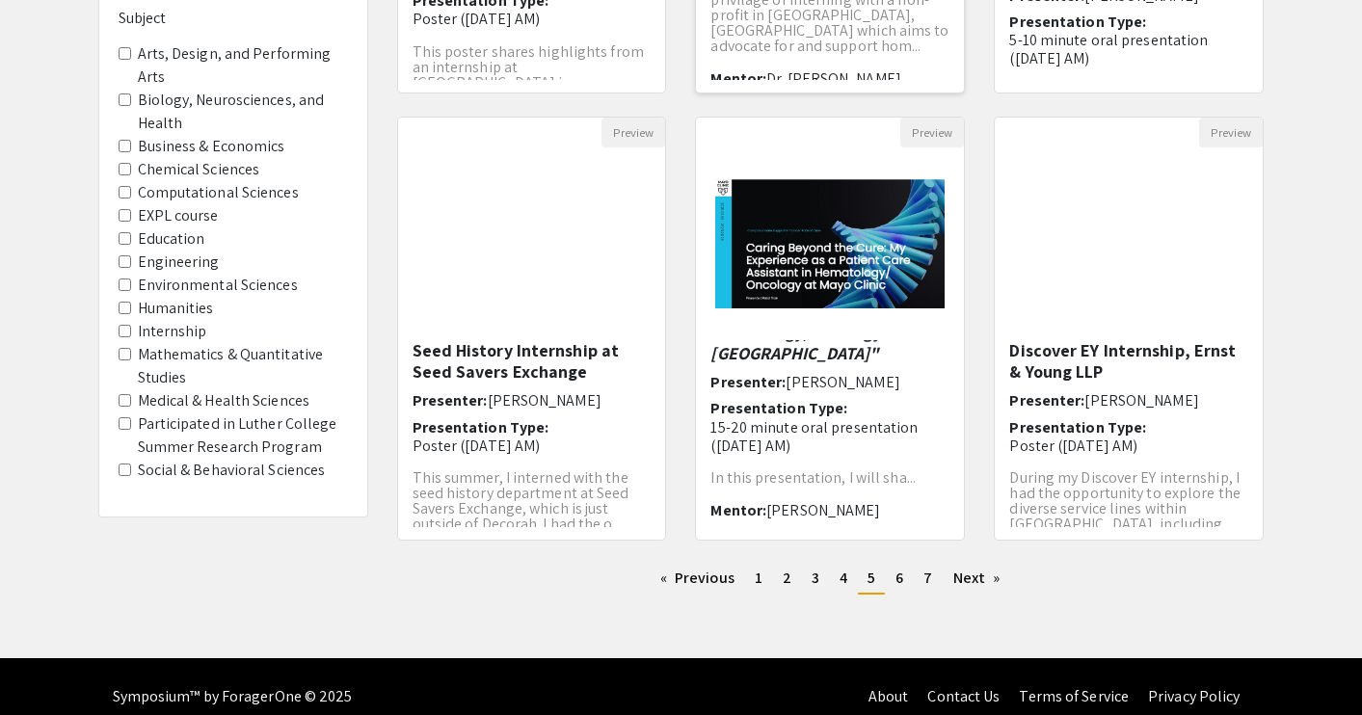
scroll to position [545, 0]
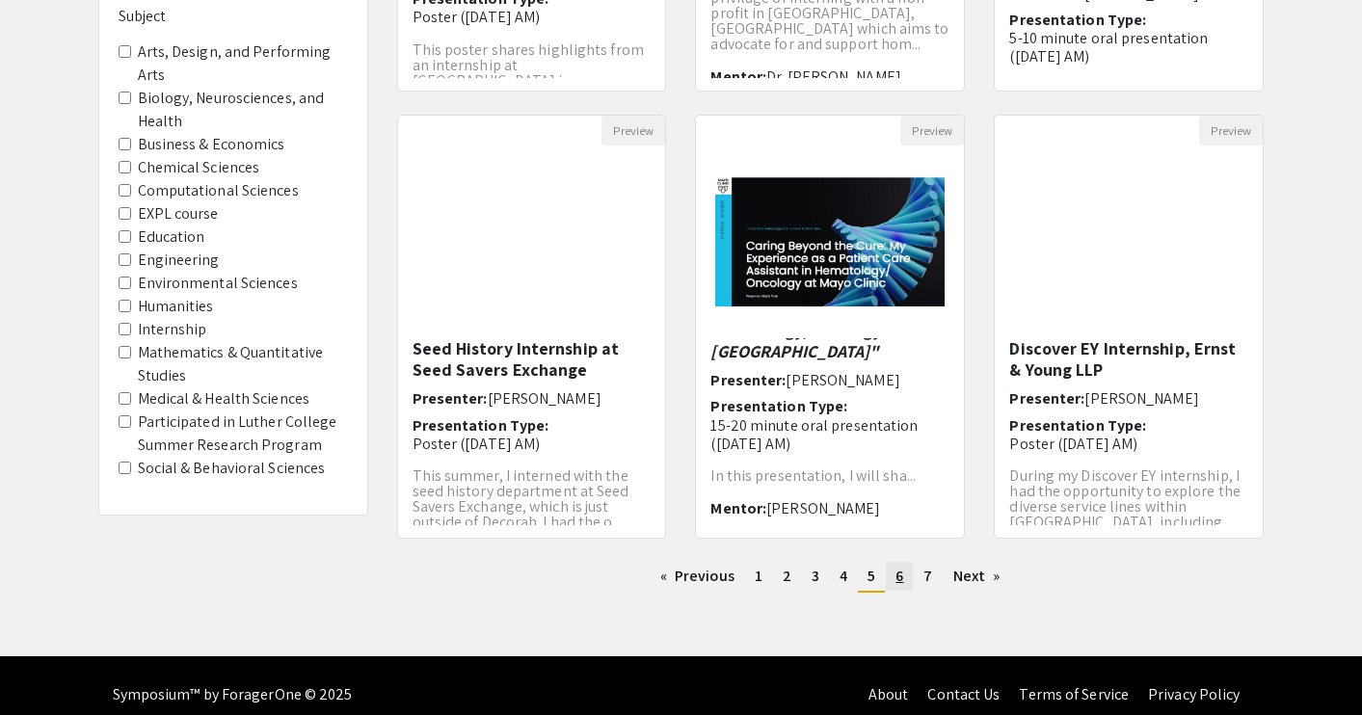
click at [900, 587] on link "page 6" at bounding box center [899, 576] width 27 height 29
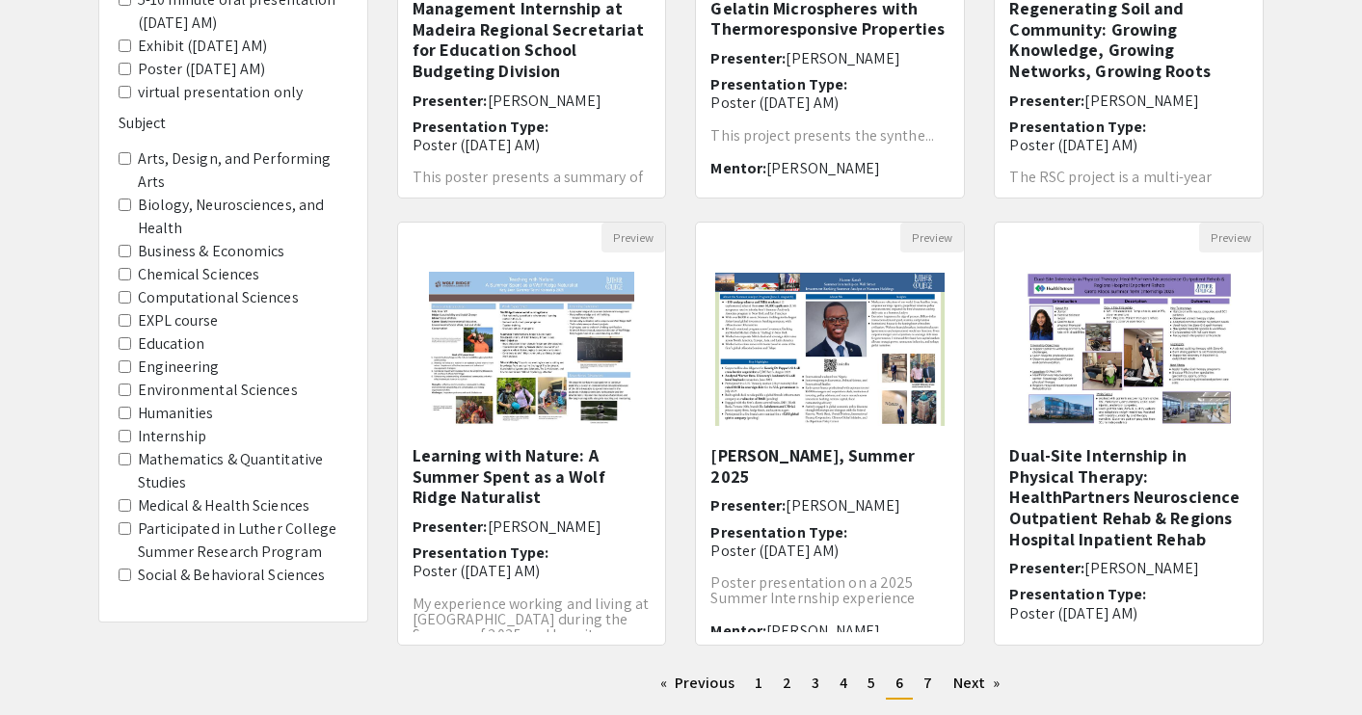
scroll to position [563, 0]
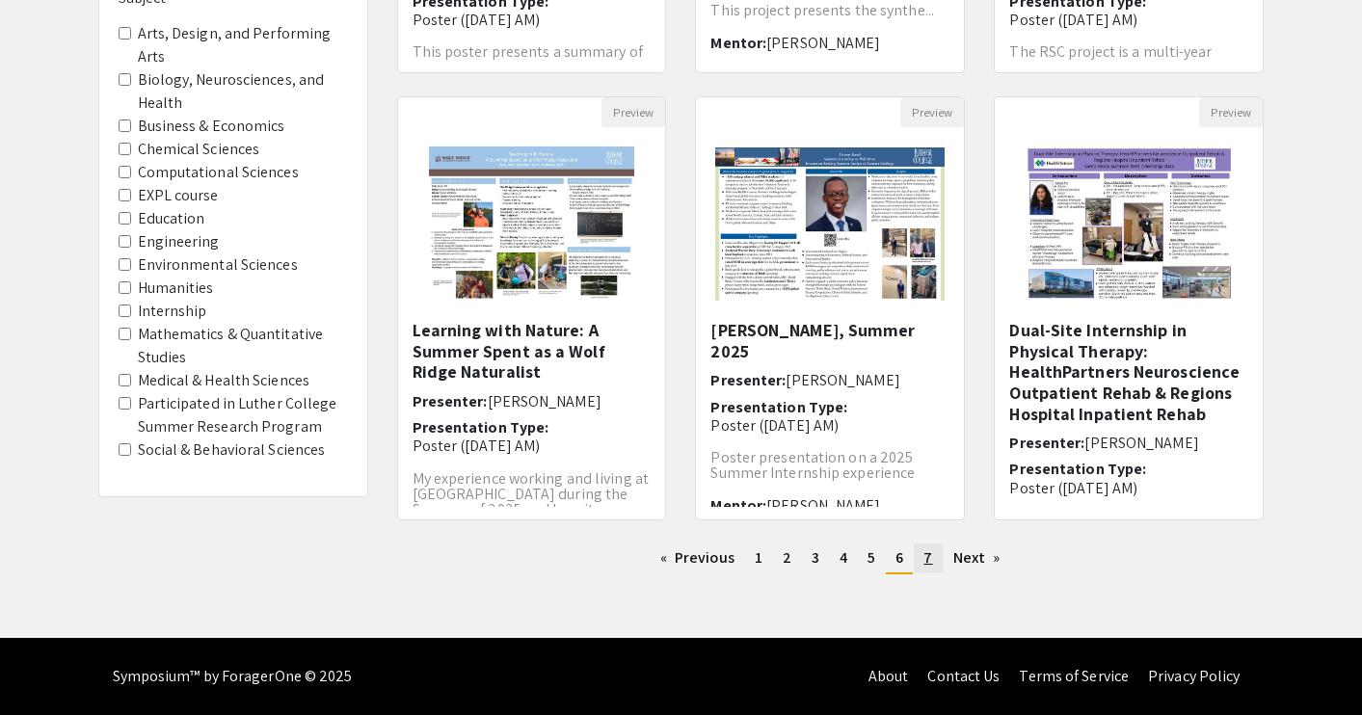
click at [930, 559] on span "7" at bounding box center [927, 558] width 9 height 20
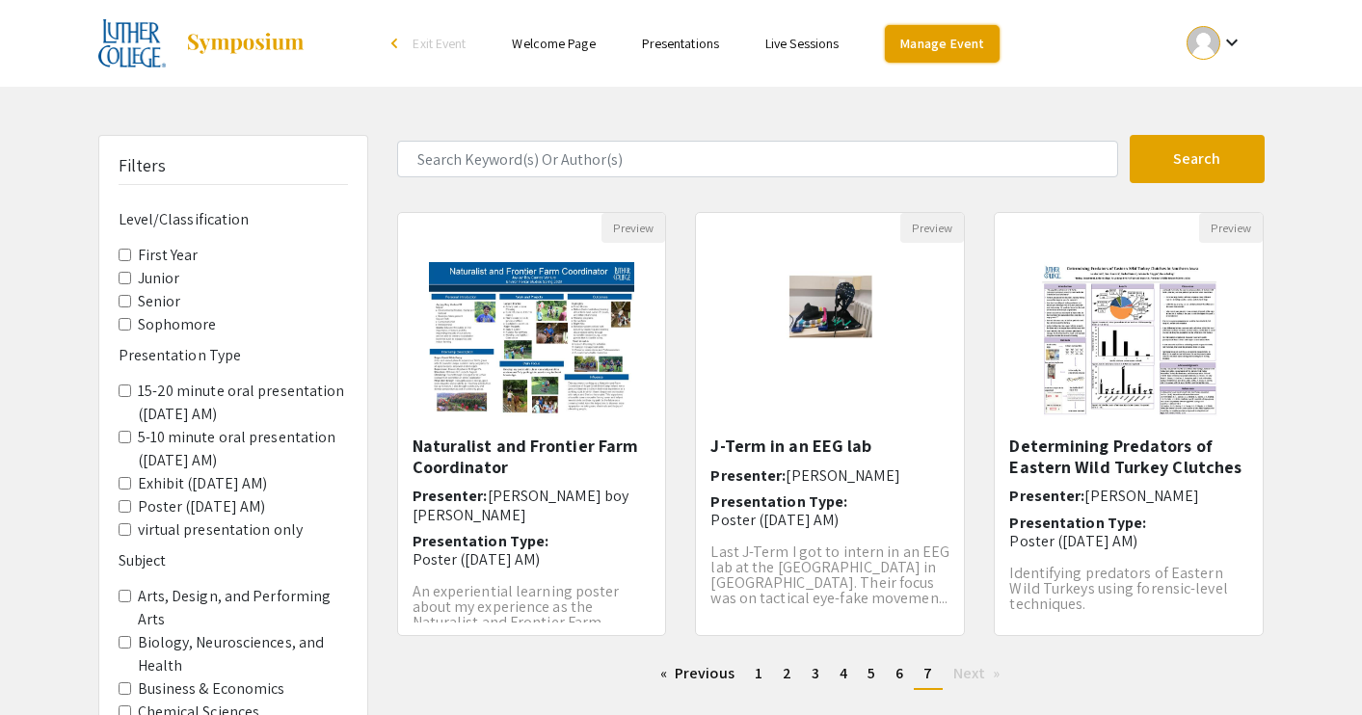
click at [939, 39] on link "Manage Event" at bounding box center [942, 44] width 114 height 38
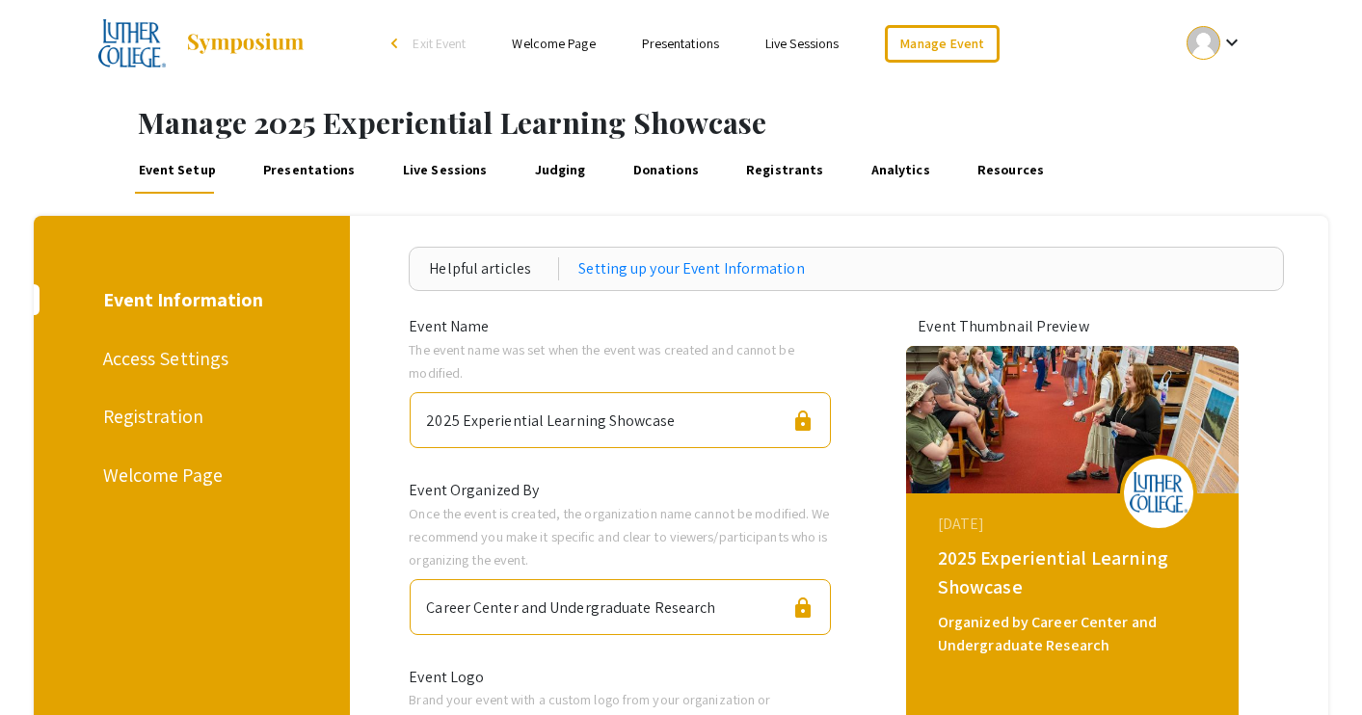
click at [179, 470] on div "Welcome Page" at bounding box center [189, 475] width 173 height 29
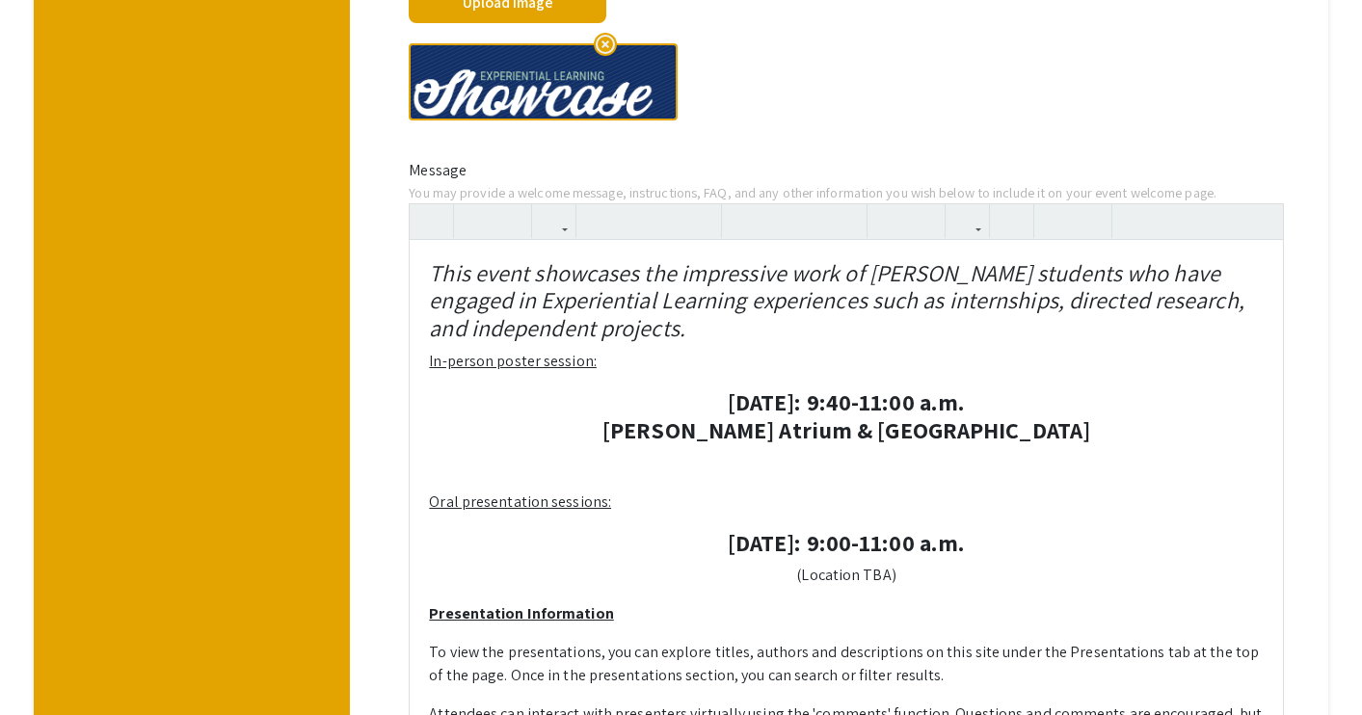
drag, startPoint x: 897, startPoint y: 370, endPoint x: 824, endPoint y: 372, distance: 73.3
click at [824, 372] on div "This event showcases the impressive work of Luther students who have engaged in…" at bounding box center [846, 594] width 872 height 708
click at [851, 576] on span "(Location TBA)" at bounding box center [845, 575] width 99 height 20
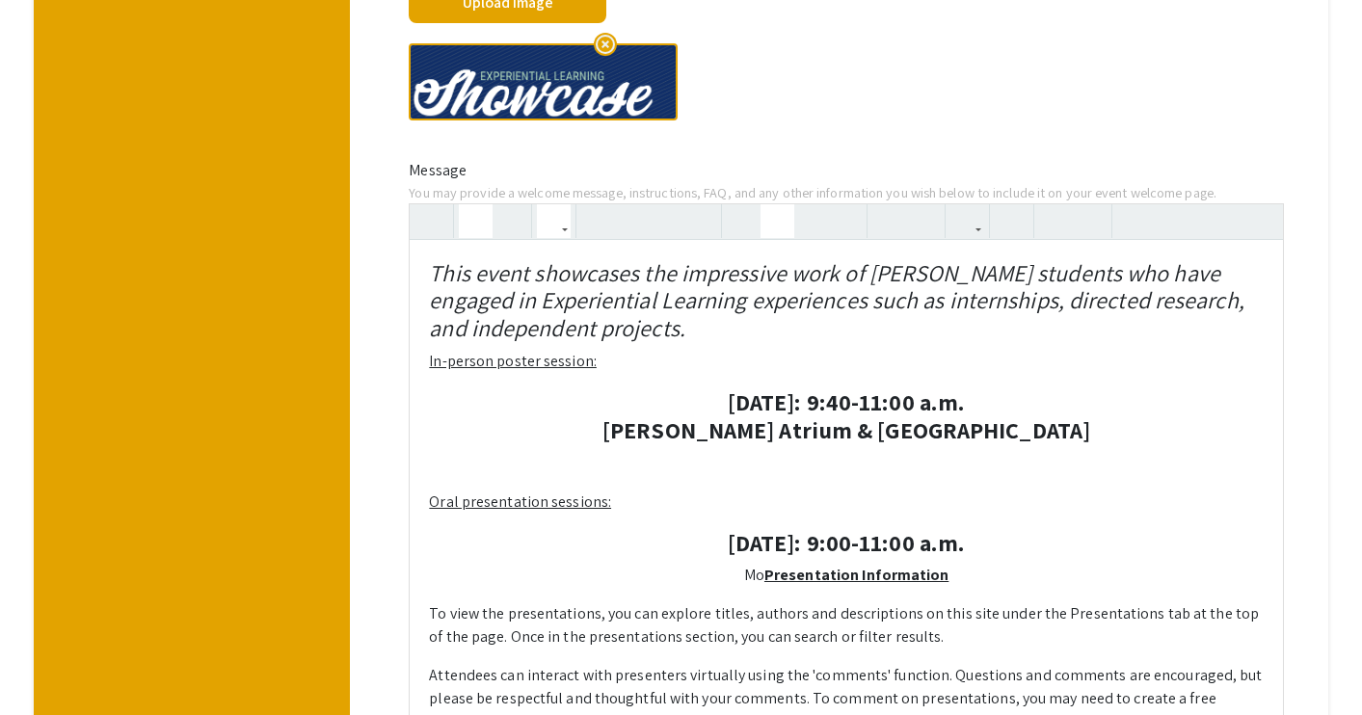
click at [480, 225] on icon "button" at bounding box center [476, 221] width 16 height 32
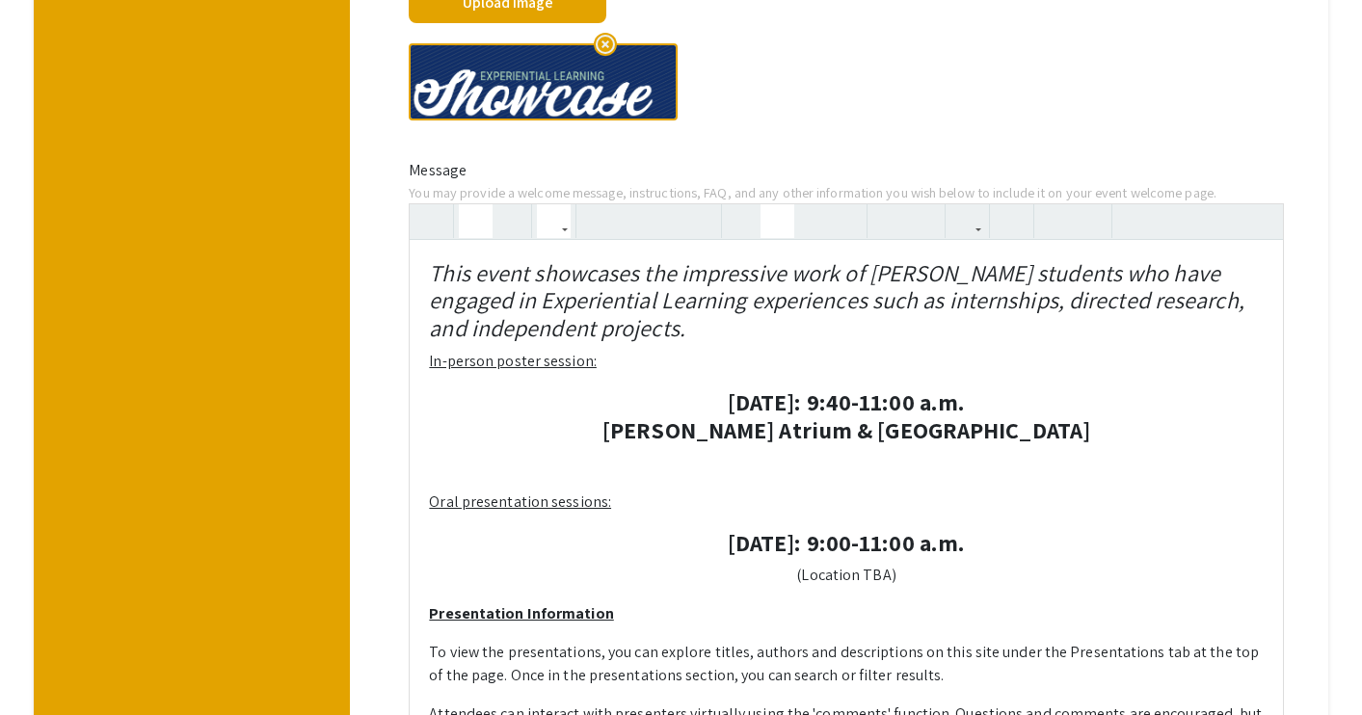
click at [480, 225] on icon "button" at bounding box center [476, 221] width 16 height 32
click at [482, 219] on icon "button" at bounding box center [476, 221] width 16 height 32
click at [858, 581] on span "(Location TBA)" at bounding box center [845, 575] width 99 height 20
click at [718, 576] on span "(Mott-Borlaug Room, Dahl Centenial Union" at bounding box center [847, 575] width 394 height 20
click at [921, 430] on strong "Sampson-Hoffland Atrium & Valders Concourse" at bounding box center [846, 430] width 488 height 31
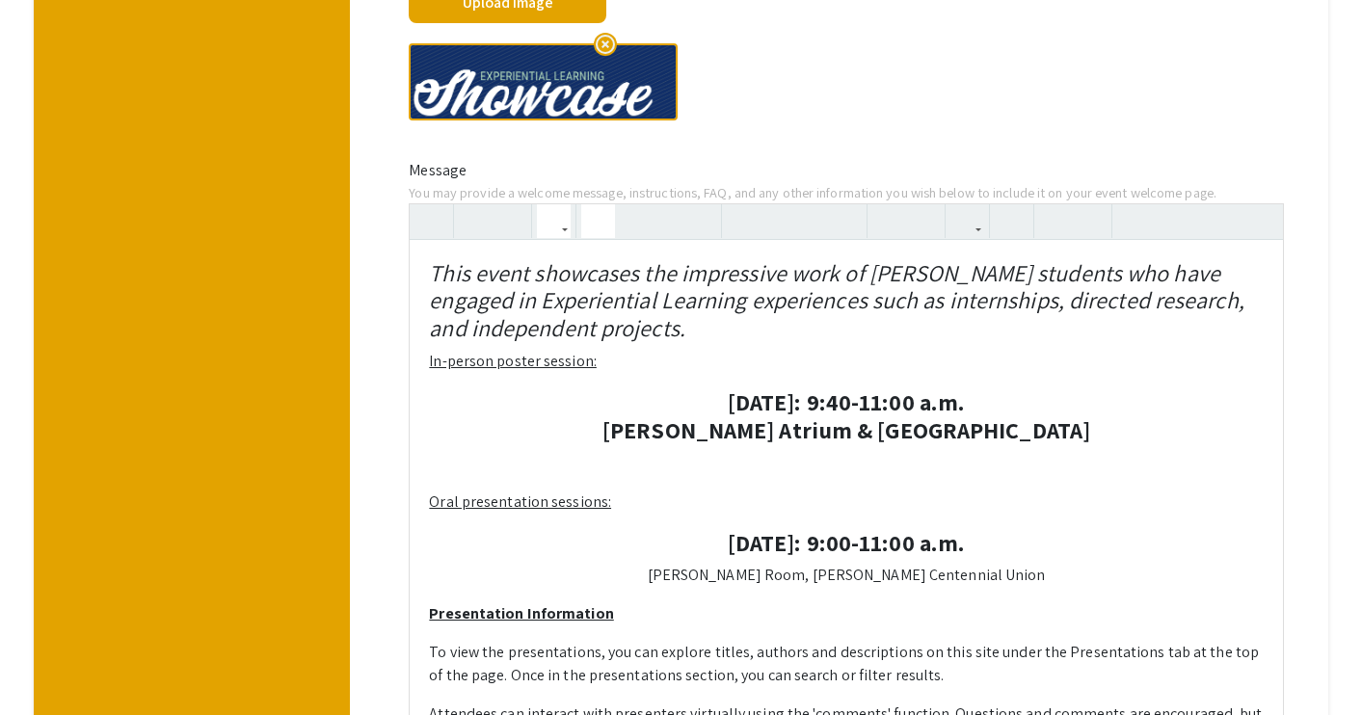
click at [930, 567] on span "Mott-Borlaug Room, Dahl Centennial Union" at bounding box center [847, 575] width 398 height 20
drag, startPoint x: 992, startPoint y: 573, endPoint x: 701, endPoint y: 577, distance: 291.2
click at [701, 577] on p "Mott-Borlaug Room, Dahl Centennial Union" at bounding box center [846, 575] width 834 height 23
click at [708, 575] on span "Mott-Borlaug Room, Dahl Centennial Union" at bounding box center [847, 575] width 398 height 20
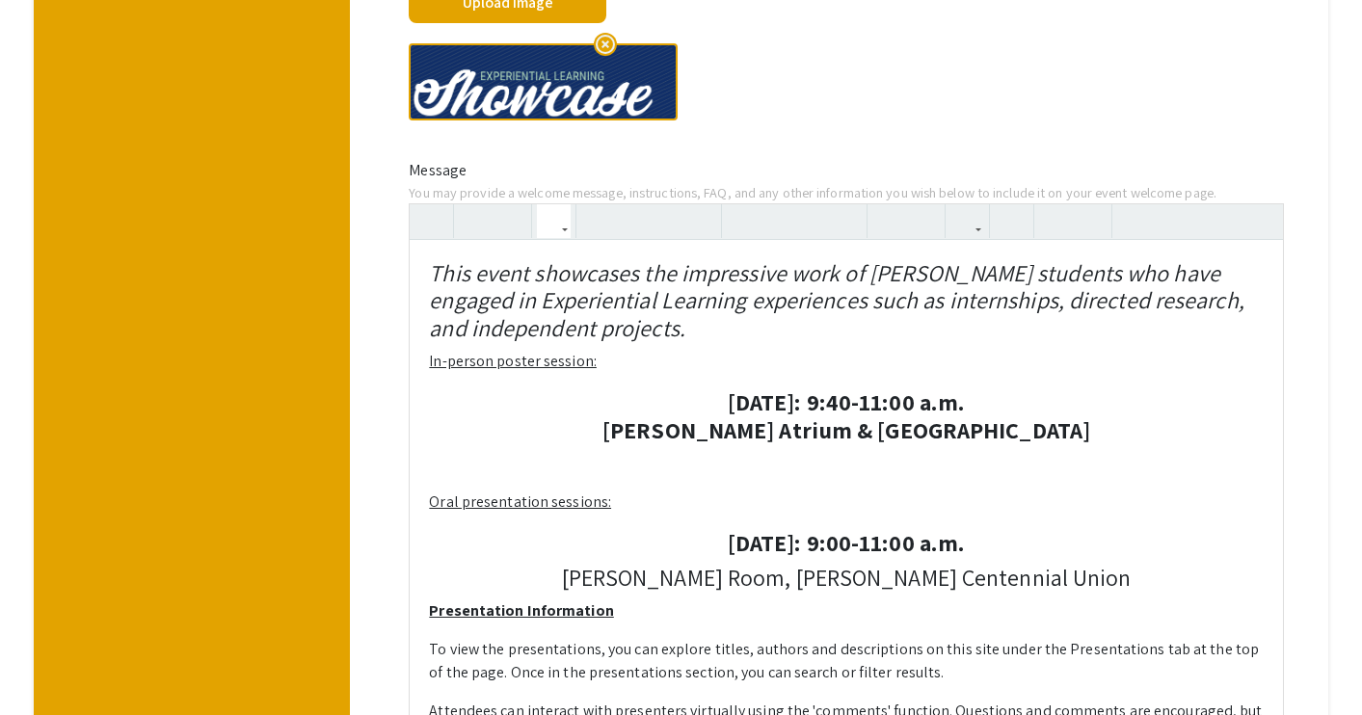
click at [995, 437] on strong "Sampson-Hoffland Atrium & Valders Concourse" at bounding box center [846, 430] width 488 height 31
type textarea "<h4 style="text-align: left;"><em>This event showcases the impressive work of L…"
click at [592, 223] on icon "button" at bounding box center [598, 221] width 16 height 32
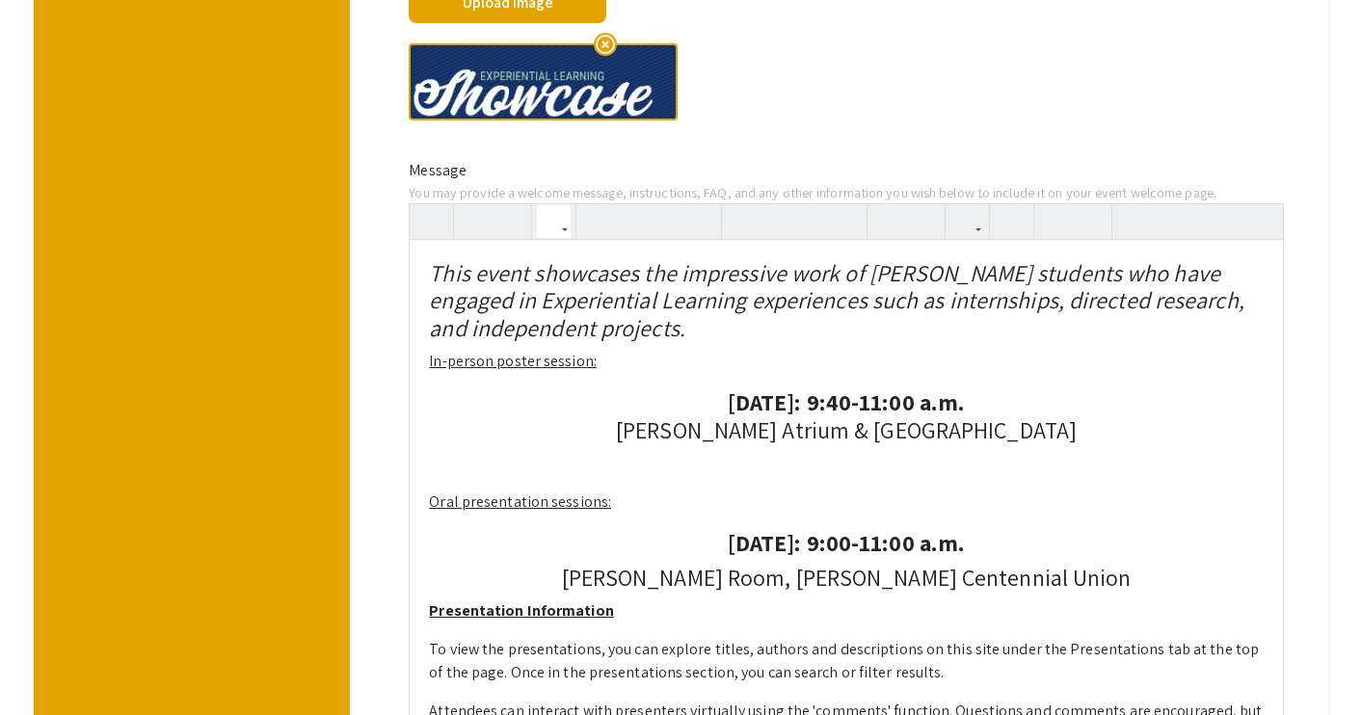
click at [859, 504] on p "Oral presentation sessions:" at bounding box center [846, 502] width 834 height 23
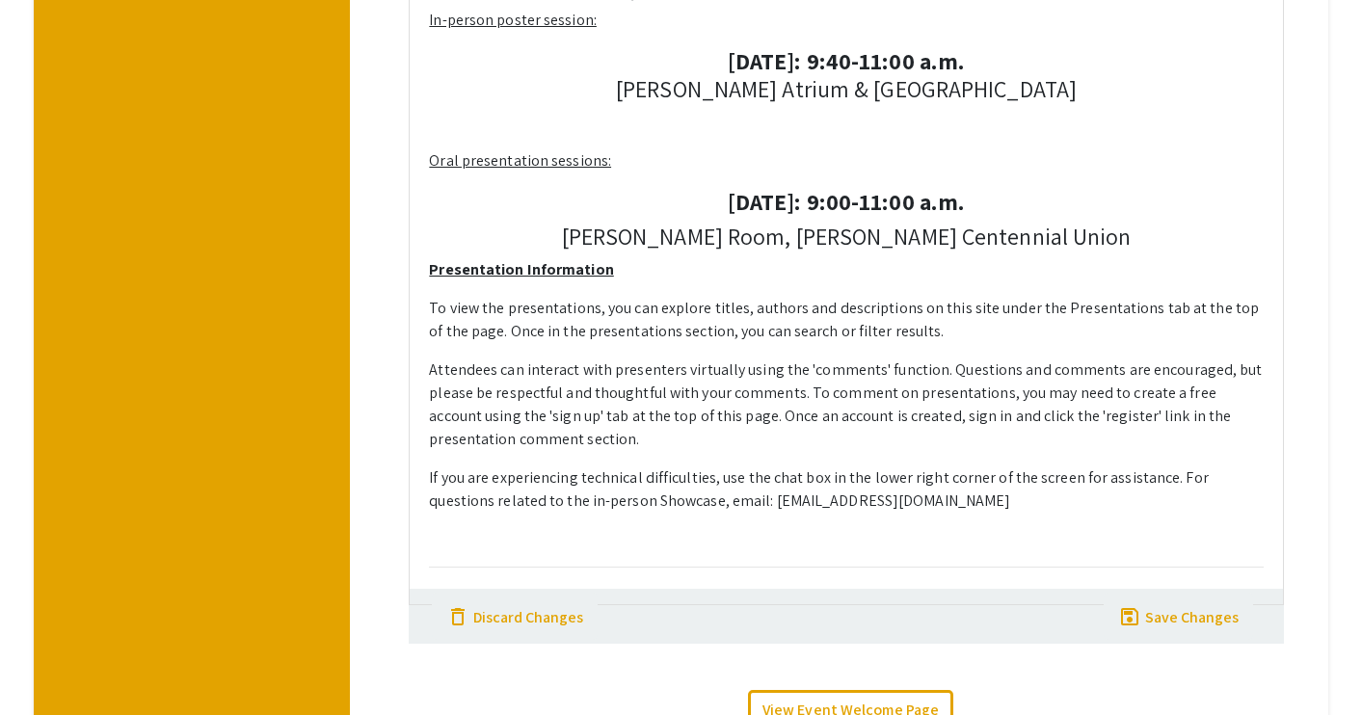
scroll to position [1056, 0]
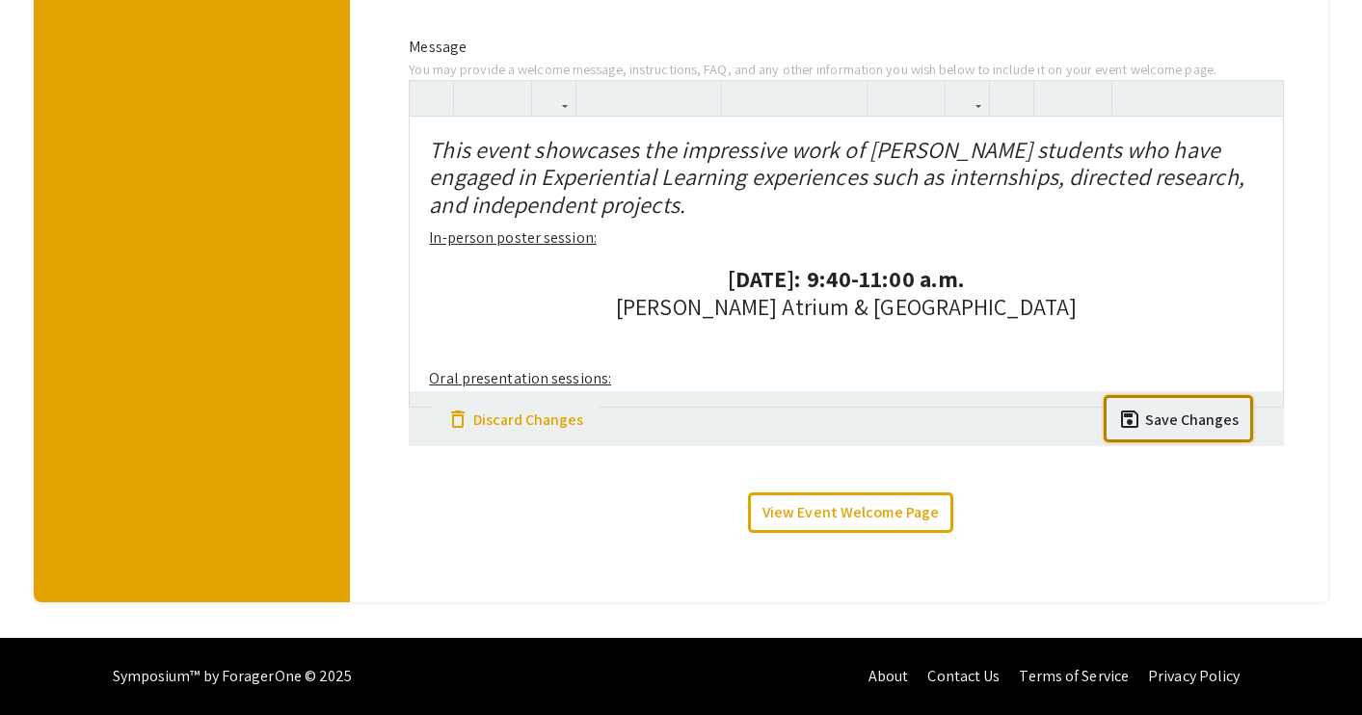
click at [1137, 419] on span "save" at bounding box center [1129, 419] width 23 height 23
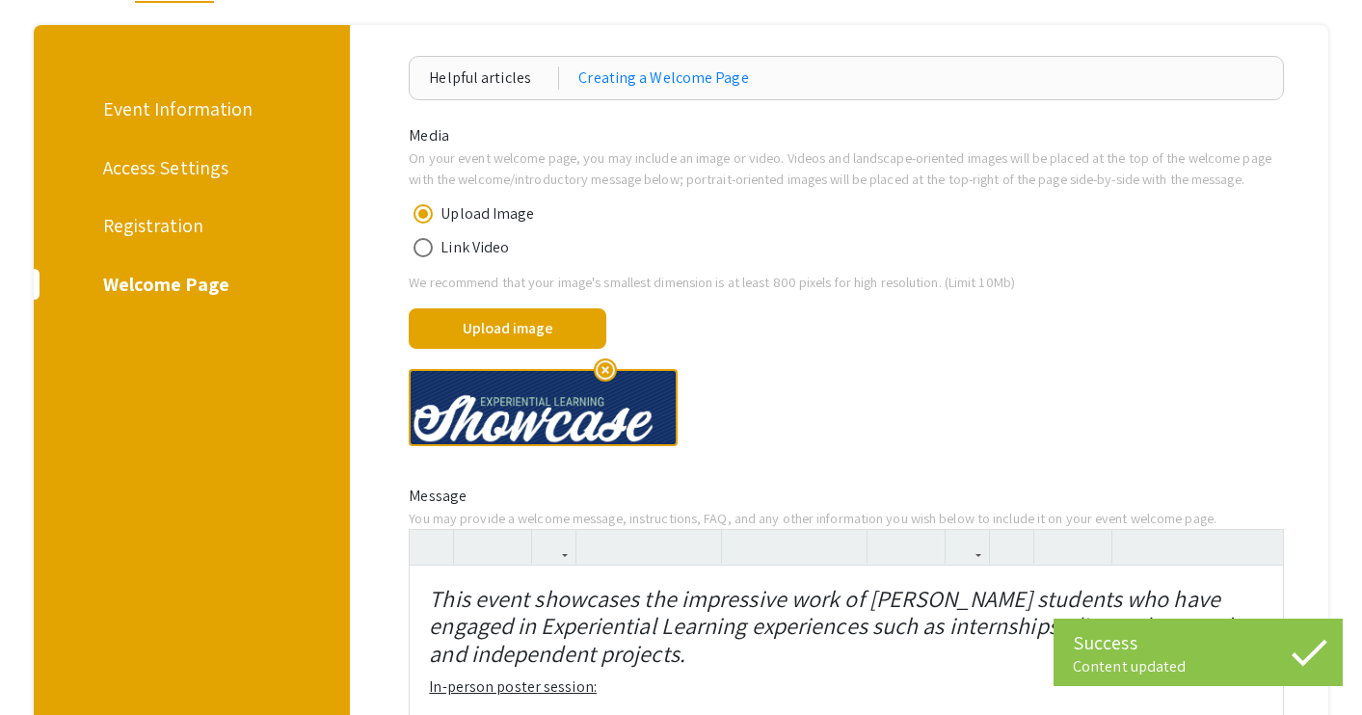
scroll to position [0, 0]
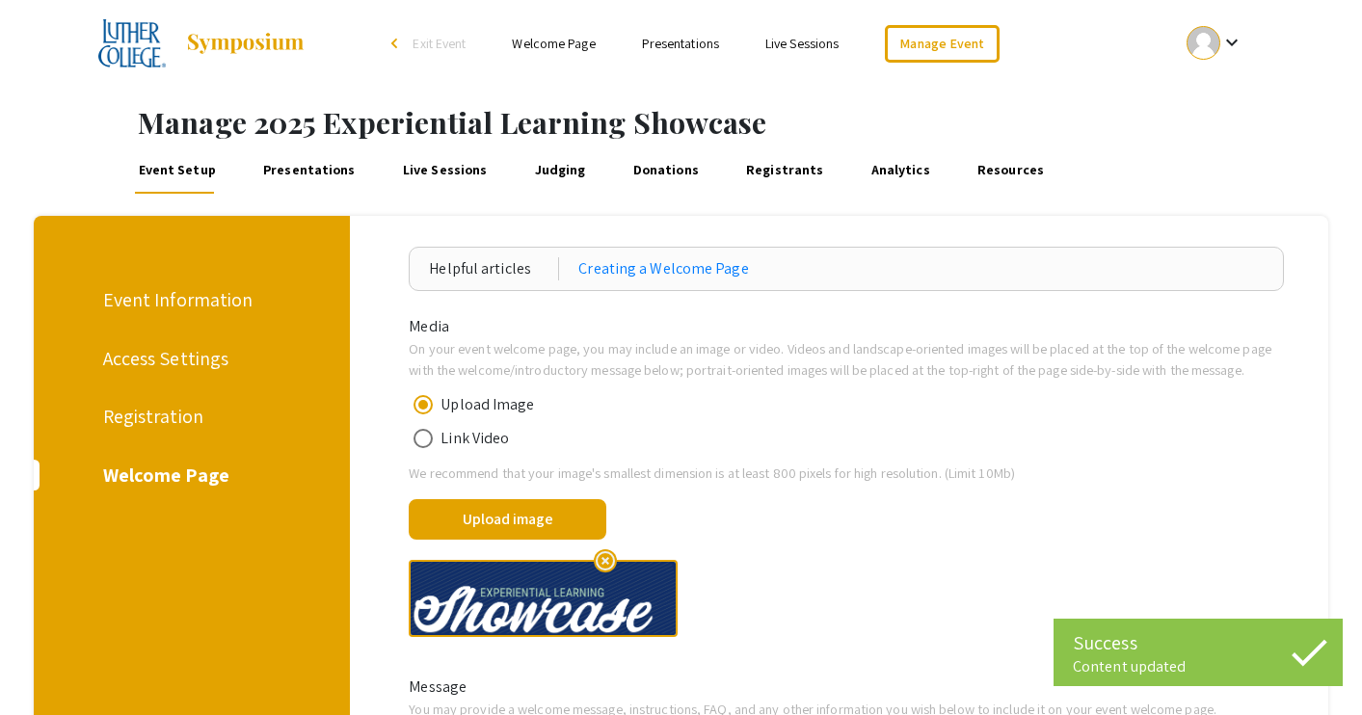
click at [172, 310] on div "Event Information" at bounding box center [189, 299] width 173 height 29
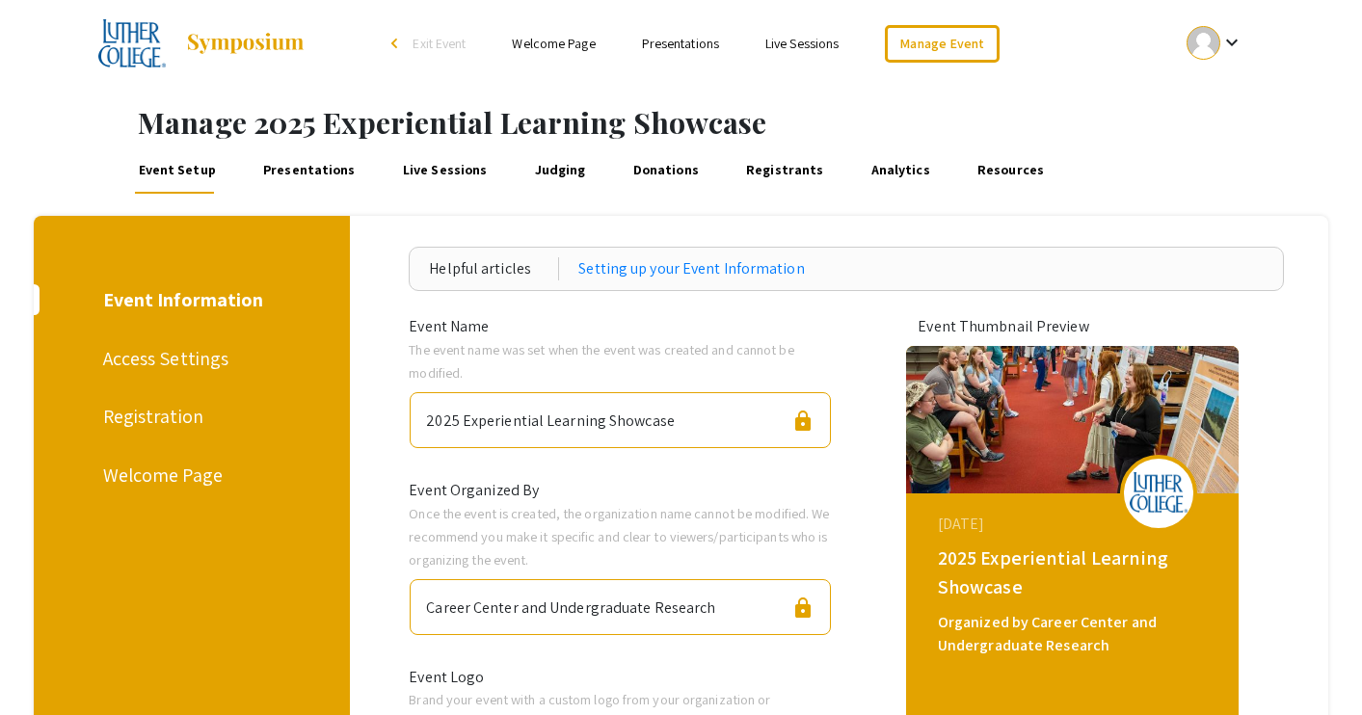
click at [307, 177] on link "Presentations" at bounding box center [309, 170] width 98 height 46
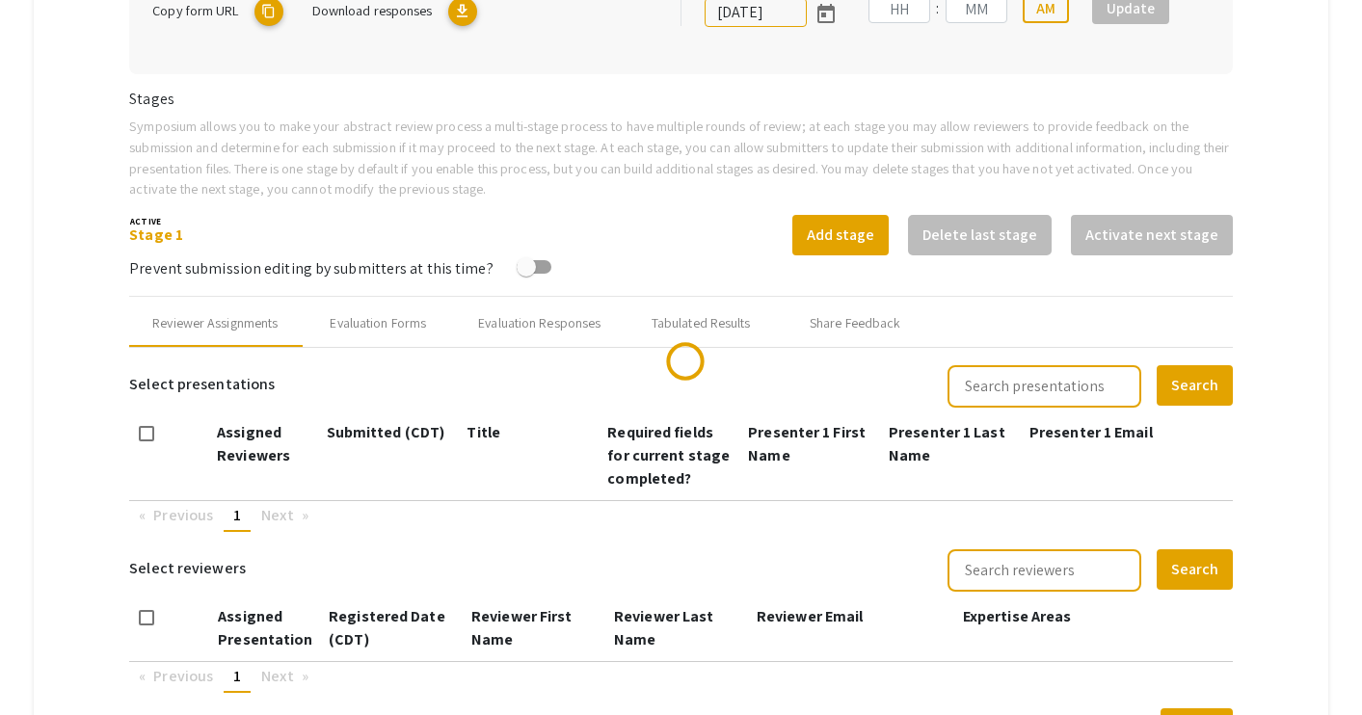
scroll to position [206, 0]
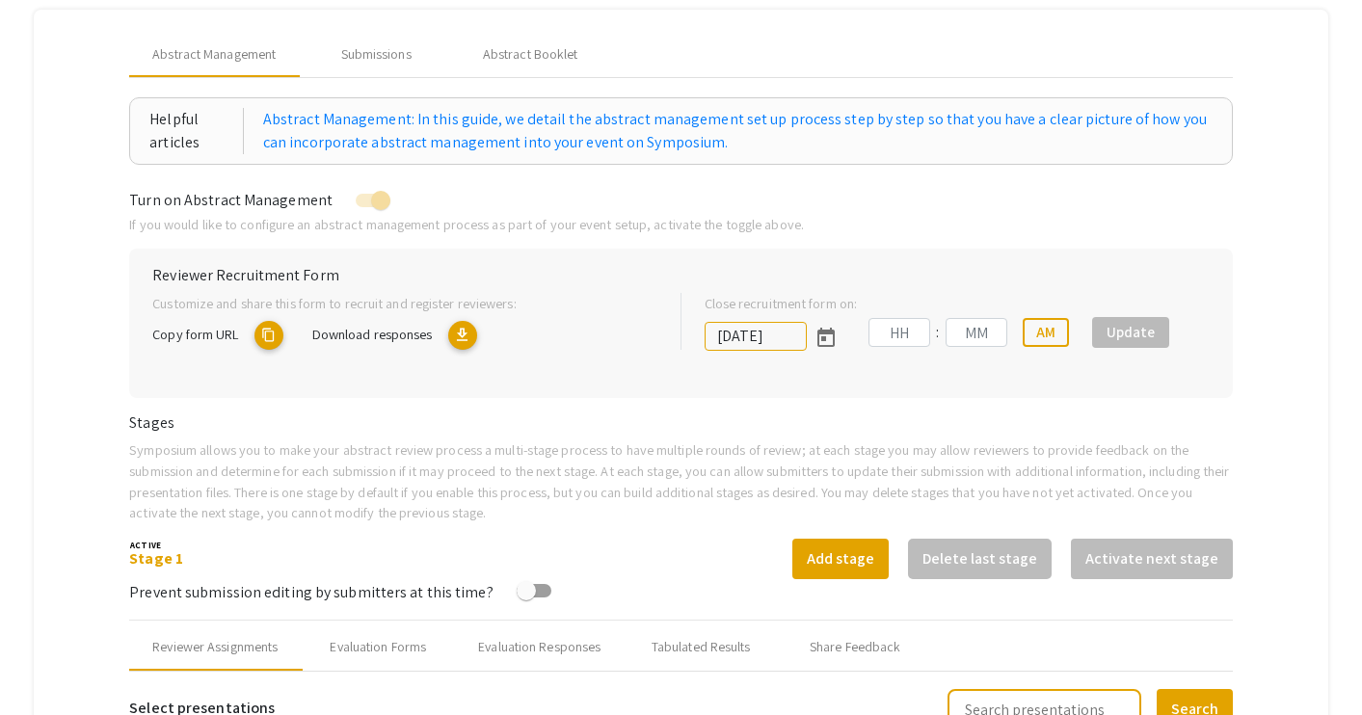
type input "[DATE]"
type input "11"
type input "59"
click at [389, 61] on div "Submissions" at bounding box center [376, 54] width 70 height 20
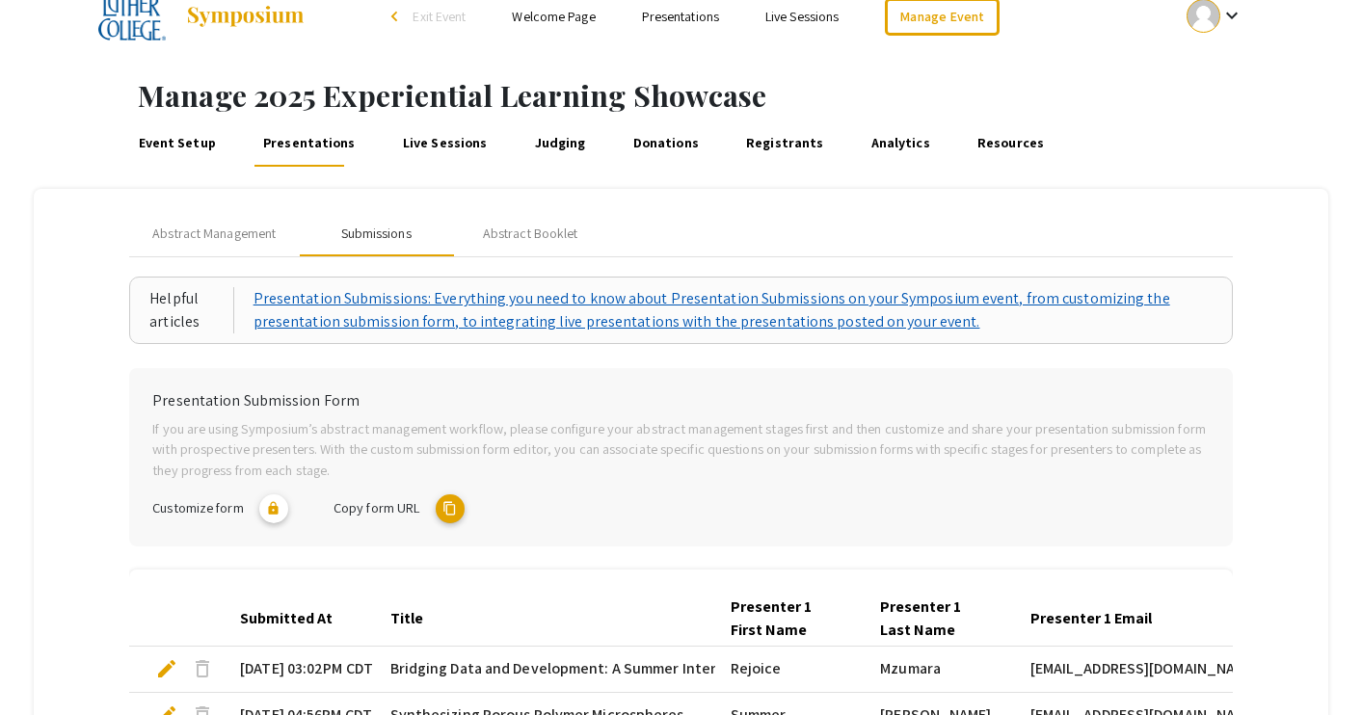
scroll to position [0, 0]
